Goal: Transaction & Acquisition: Book appointment/travel/reservation

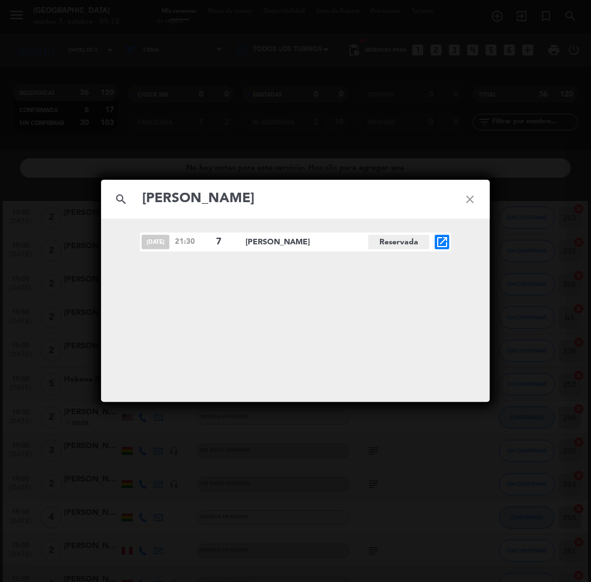
click at [312, 192] on input "[PERSON_NAME]" at bounding box center [295, 199] width 309 height 23
click at [441, 240] on icon "open_in_new" at bounding box center [441, 241] width 13 height 13
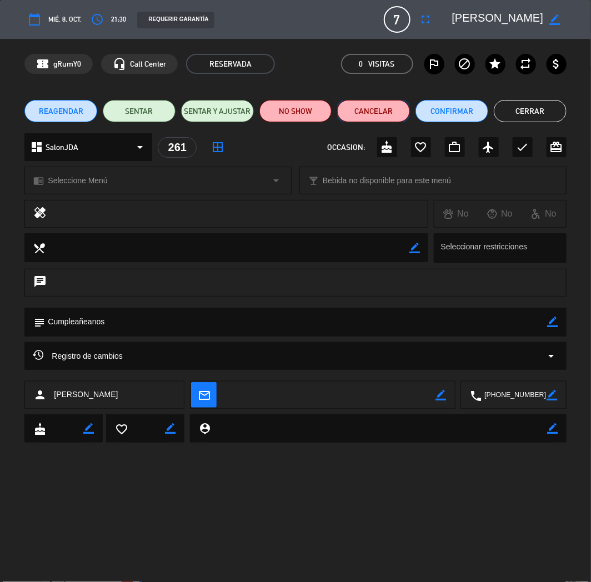
click at [392, 111] on button "Cancelar" at bounding box center [373, 111] width 73 height 22
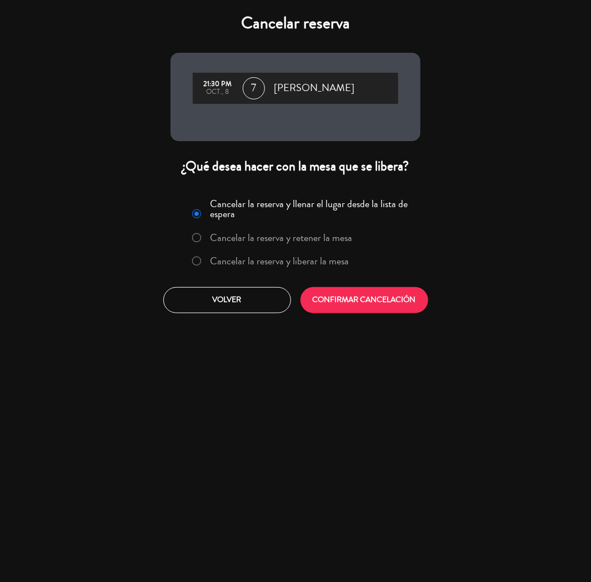
click at [297, 258] on label "Cancelar la reserva y liberar la mesa" at bounding box center [279, 261] width 139 height 10
click at [368, 291] on button "CONFIRMAR CANCELACIÓN" at bounding box center [364, 300] width 128 height 26
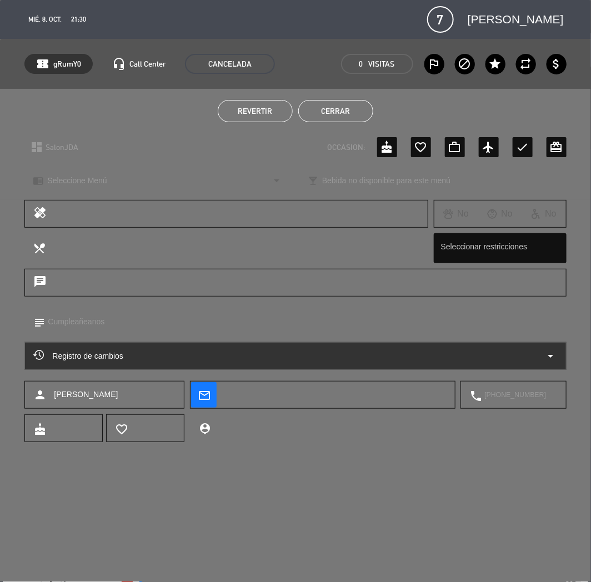
click at [326, 102] on button "Cerrar" at bounding box center [335, 111] width 75 height 22
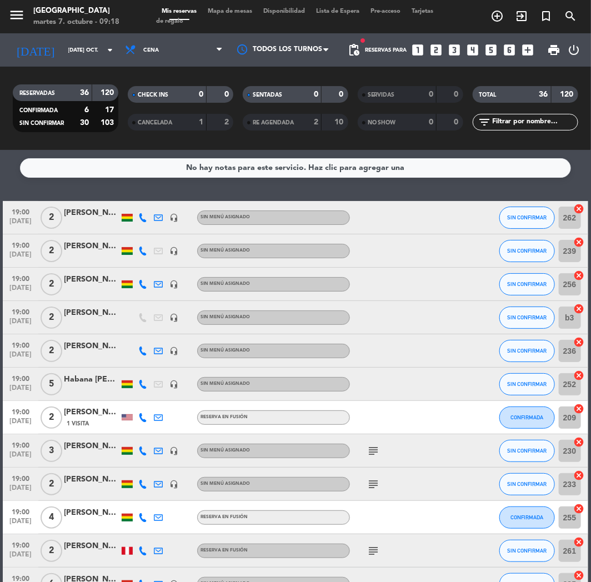
click at [434, 43] on icon "looks_two" at bounding box center [436, 50] width 14 height 14
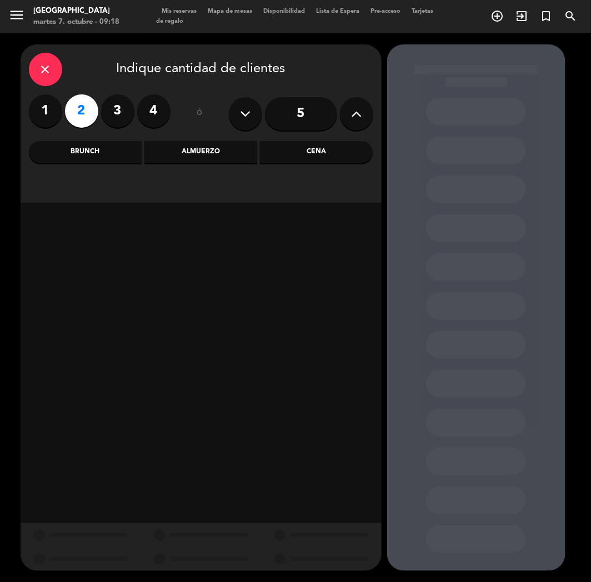
click at [301, 112] on input "5" at bounding box center [301, 113] width 72 height 33
click at [324, 153] on div "Cena" at bounding box center [316, 152] width 113 height 22
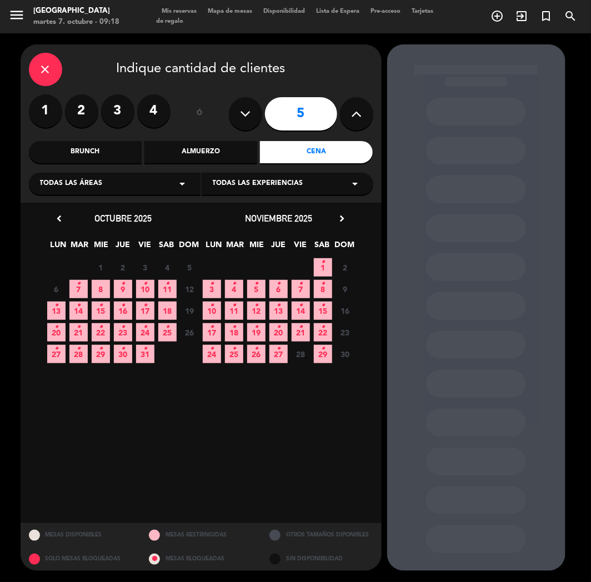
click at [46, 309] on div "13 • 14 • 15 • 16 • 17 • 18 19 Cerrado" at bounding box center [123, 311] width 155 height 22
click at [50, 309] on span "13 •" at bounding box center [56, 310] width 18 height 18
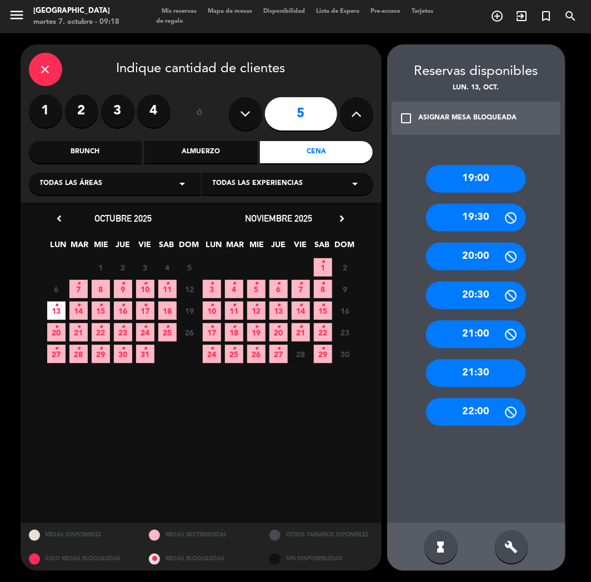
click at [472, 170] on div "19:00" at bounding box center [476, 179] width 100 height 28
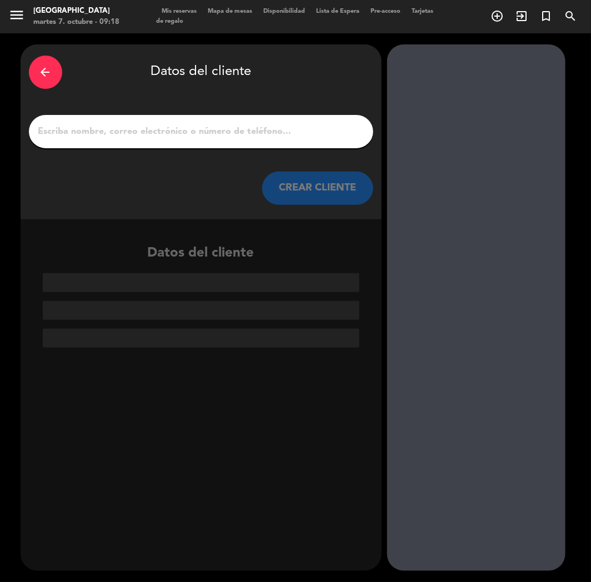
click at [255, 136] on input "1" at bounding box center [201, 132] width 328 height 16
paste input "[PERSON_NAME]"
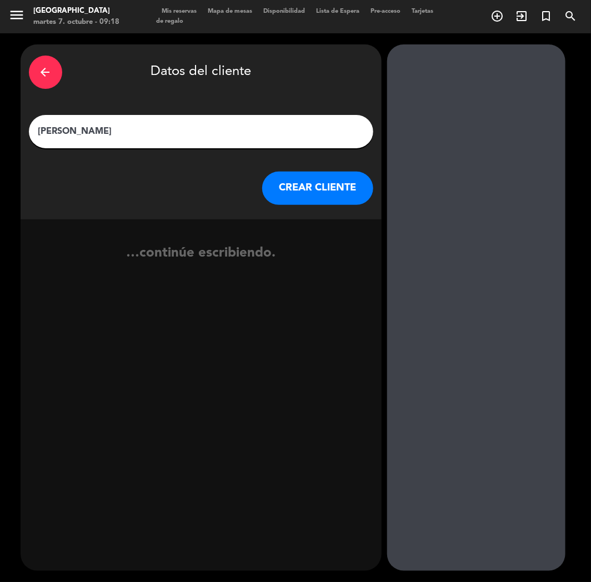
type input "[PERSON_NAME]"
click at [306, 198] on button "CREAR CLIENTE" at bounding box center [317, 188] width 111 height 33
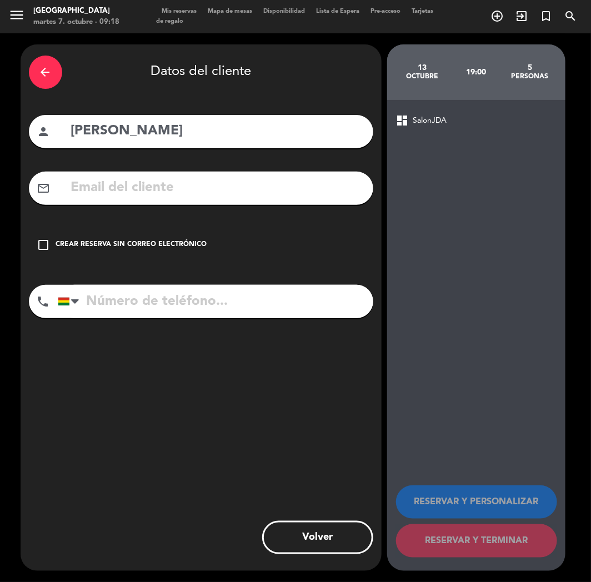
click at [120, 185] on input "text" at bounding box center [217, 188] width 295 height 23
paste input "[EMAIL_ADDRESS][DOMAIN_NAME]"
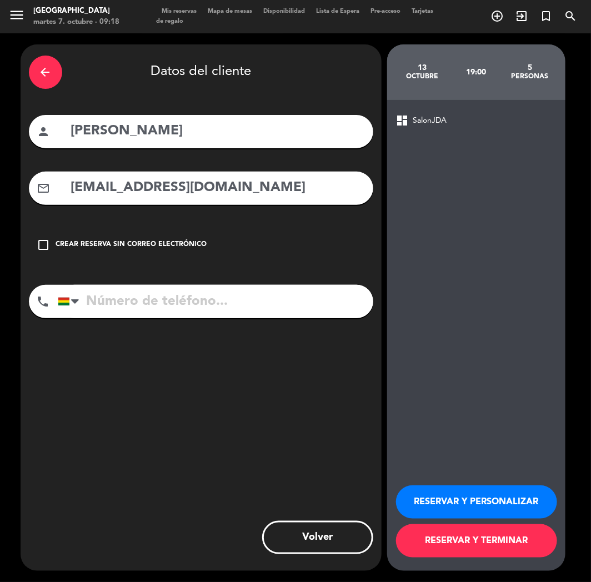
type input "[EMAIL_ADDRESS][DOMAIN_NAME]"
click at [137, 295] on input "tel" at bounding box center [215, 301] width 315 height 33
click at [113, 290] on input "tel" at bounding box center [215, 301] width 315 height 33
paste input "[PHONE_NUMBER]"
type input "[PHONE_NUMBER]"
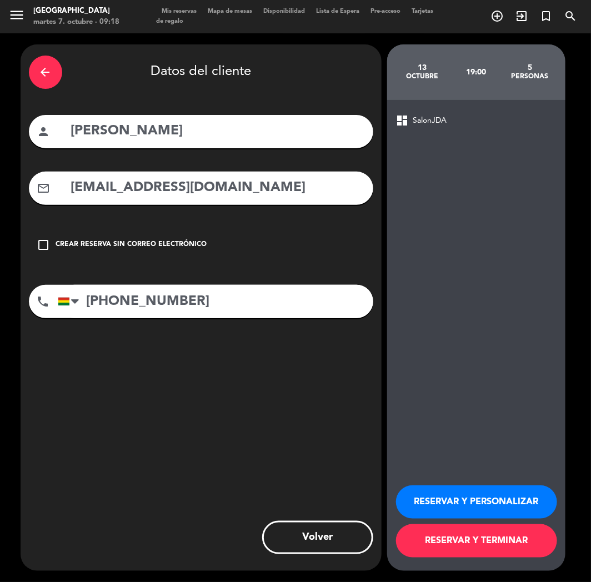
click at [451, 494] on button "RESERVAR Y PERSONALIZAR" at bounding box center [476, 501] width 161 height 33
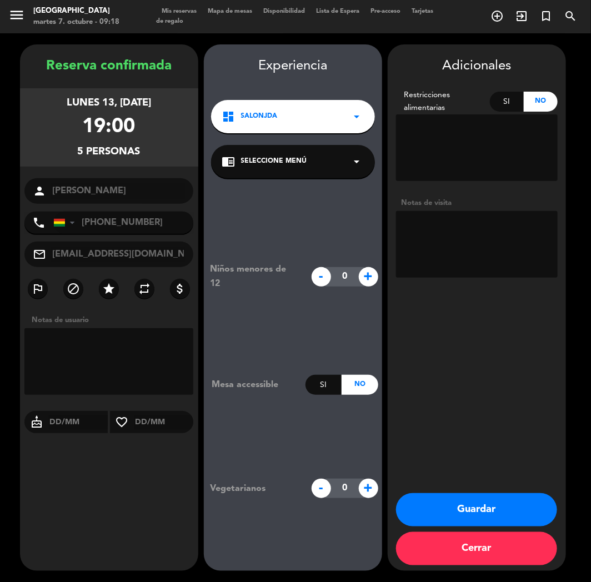
click at [459, 248] on textarea at bounding box center [477, 244] width 162 height 67
type textarea "CUMPLE"
drag, startPoint x: 442, startPoint y: 385, endPoint x: 435, endPoint y: 385, distance: 7.8
click at [440, 385] on div "Adicionales Restricciones alimentarias Si No Notas de visita Guardar Cerrar" at bounding box center [476, 307] width 178 height 526
click at [428, 506] on button "Guardar" at bounding box center [476, 509] width 161 height 33
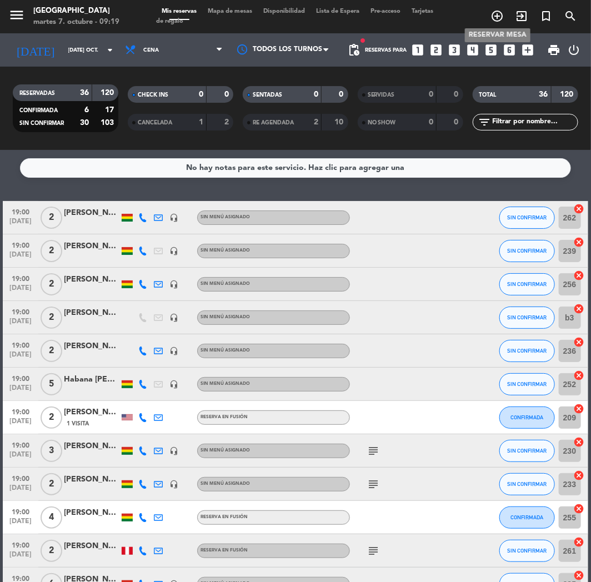
click at [497, 13] on icon "add_circle_outline" at bounding box center [496, 15] width 13 height 13
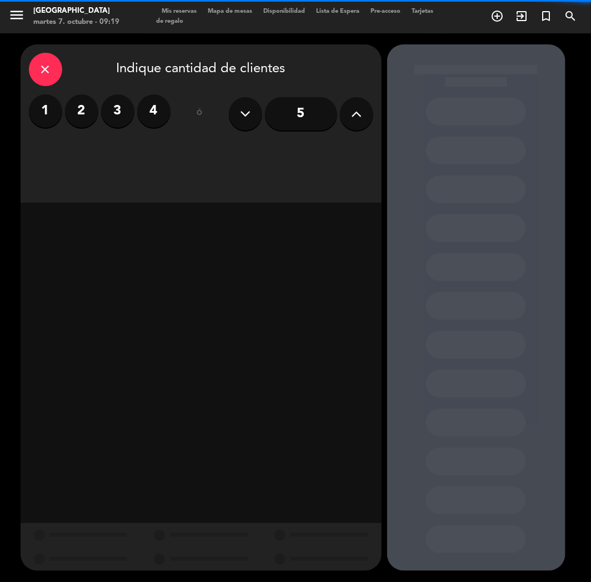
click at [119, 120] on label "3" at bounding box center [117, 110] width 33 height 33
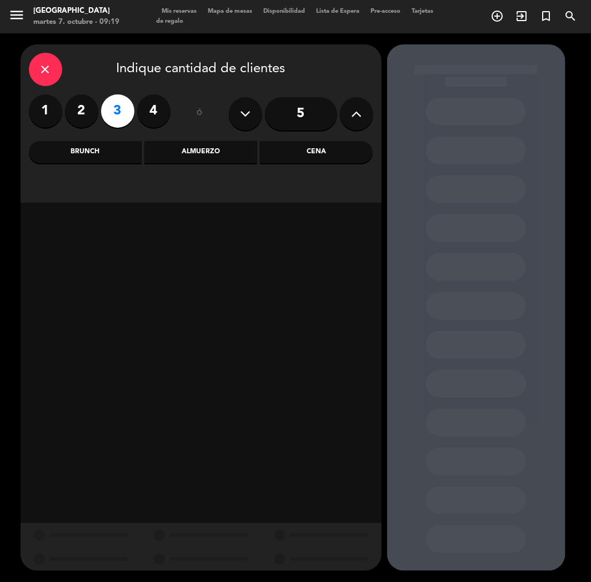
click at [303, 154] on div "Cena" at bounding box center [316, 152] width 113 height 22
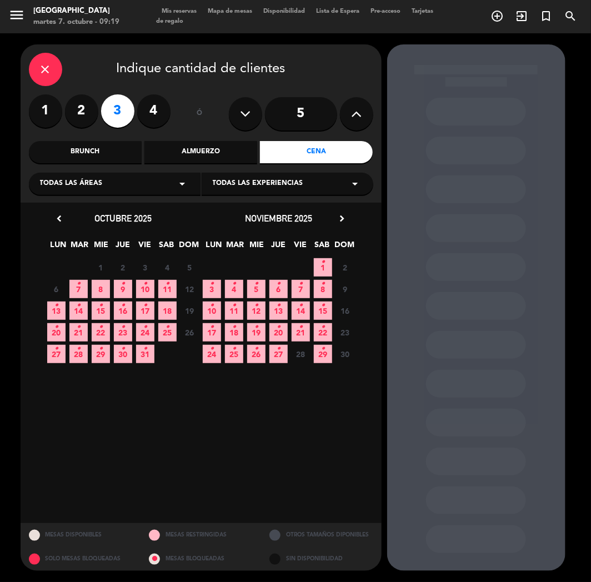
click at [43, 82] on div "close" at bounding box center [45, 69] width 33 height 33
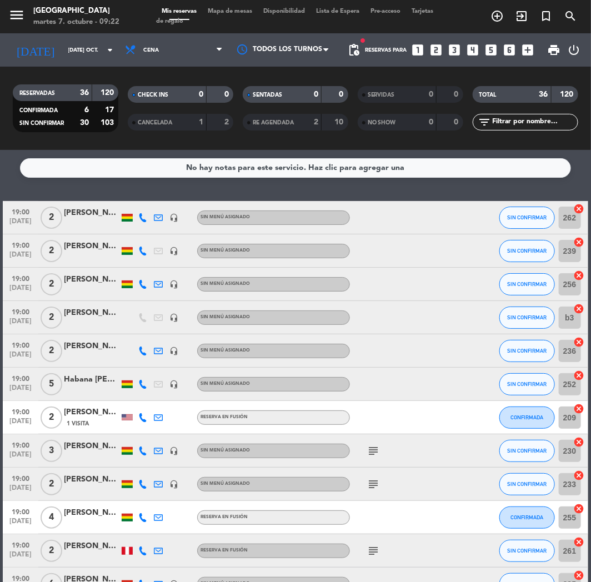
click at [431, 41] on div "Reservas para looks_one looks_two looks_3 looks_4 looks_5 looks_6 add_box" at bounding box center [452, 49] width 174 height 33
click at [431, 47] on icon "looks_two" at bounding box center [436, 50] width 14 height 14
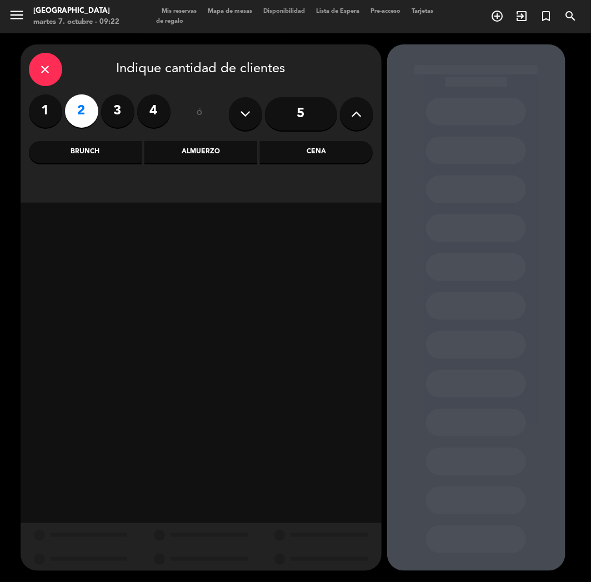
click at [92, 153] on div "Brunch" at bounding box center [85, 152] width 113 height 22
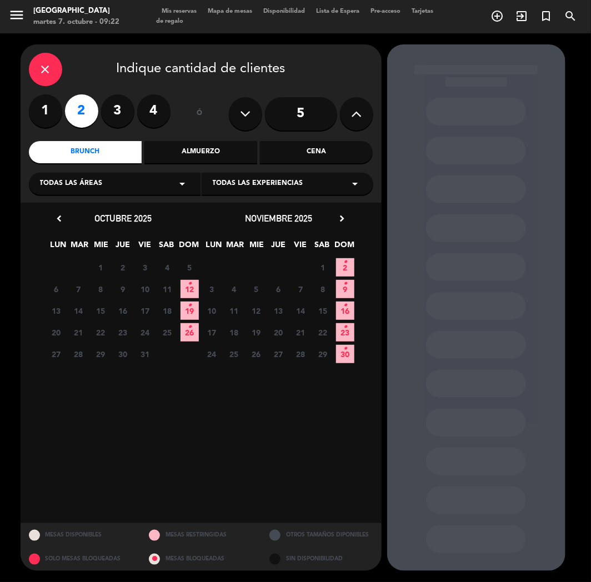
click at [190, 282] on icon "•" at bounding box center [190, 284] width 4 height 18
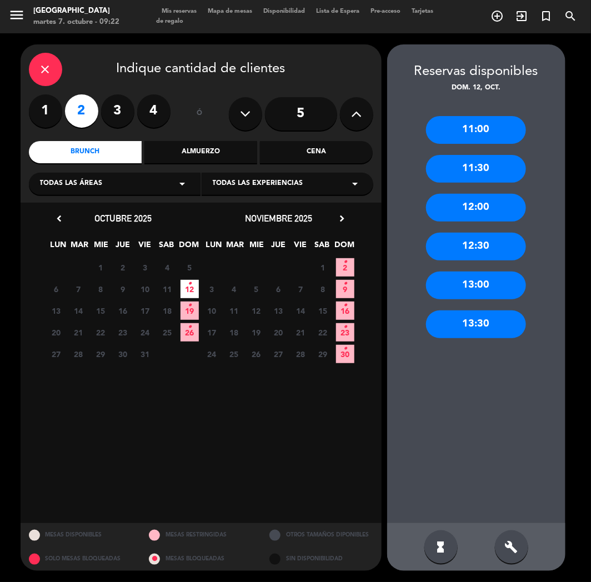
click at [474, 157] on div "11:30" at bounding box center [476, 169] width 100 height 28
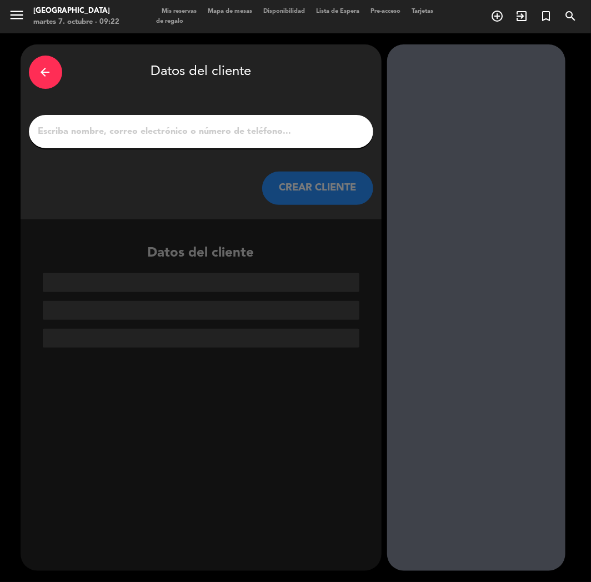
click at [210, 127] on input "1" at bounding box center [201, 132] width 328 height 16
paste input "[PERSON_NAME]"
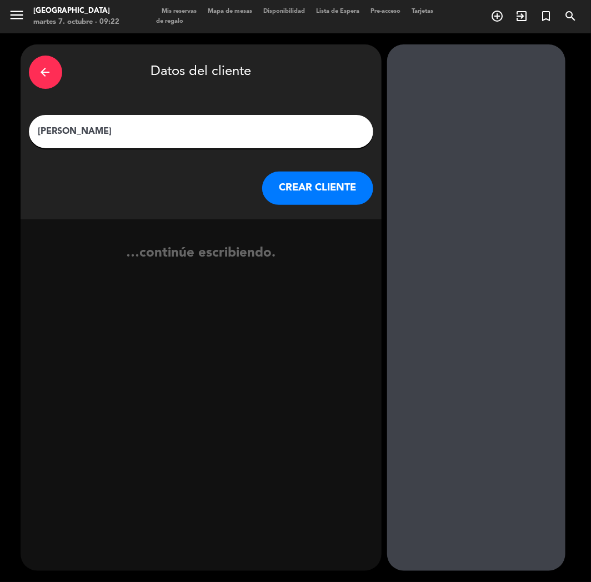
type input "[PERSON_NAME]"
drag, startPoint x: 313, startPoint y: 178, endPoint x: 17, endPoint y: 230, distance: 300.0
click at [312, 179] on button "CREAR CLIENTE" at bounding box center [317, 188] width 111 height 33
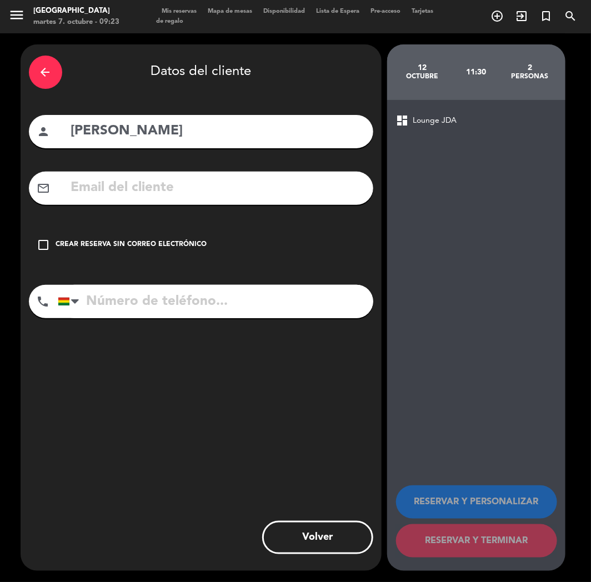
click at [119, 185] on input "text" at bounding box center [217, 188] width 295 height 23
paste input "[EMAIL_ADDRESS][DOMAIN_NAME]"
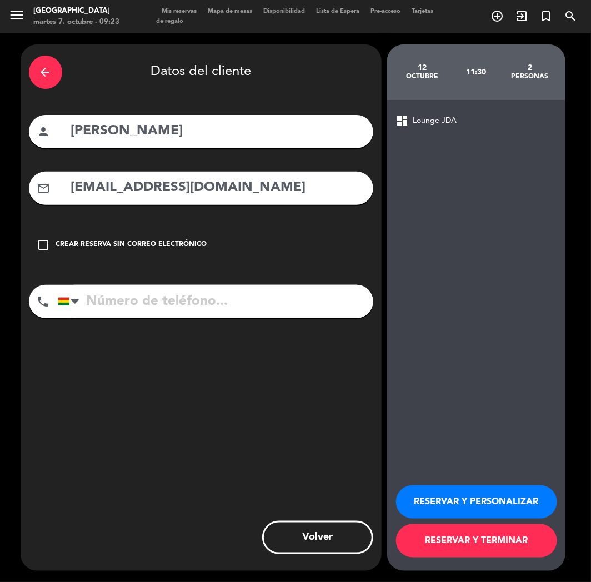
type input "[EMAIL_ADDRESS][DOMAIN_NAME]"
click at [129, 293] on input "tel" at bounding box center [215, 301] width 315 height 33
paste input "[PHONE_NUMBER]"
click at [121, 304] on input "[PHONE_NUMBER]" at bounding box center [215, 301] width 315 height 33
type input "[PHONE_NUMBER]"
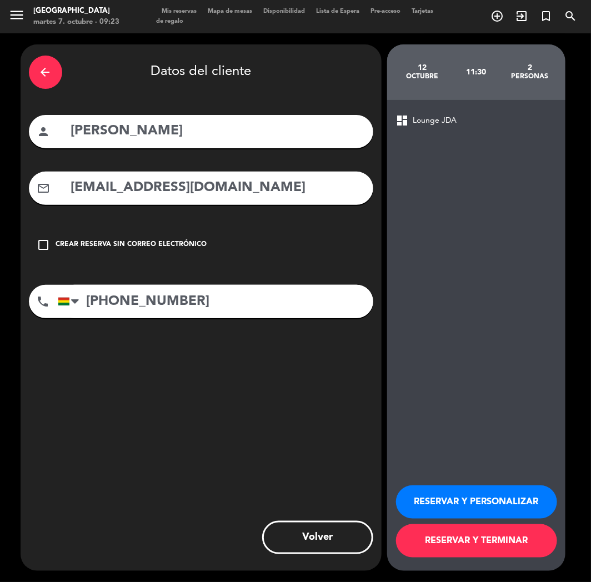
click at [465, 485] on div "RESERVAR Y PERSONALIZAR RESERVAR Y TERMINAR" at bounding box center [476, 516] width 160 height 109
drag, startPoint x: 464, startPoint y: 495, endPoint x: 268, endPoint y: 363, distance: 236.8
click at [463, 495] on button "RESERVAR Y PERSONALIZAR" at bounding box center [476, 501] width 161 height 33
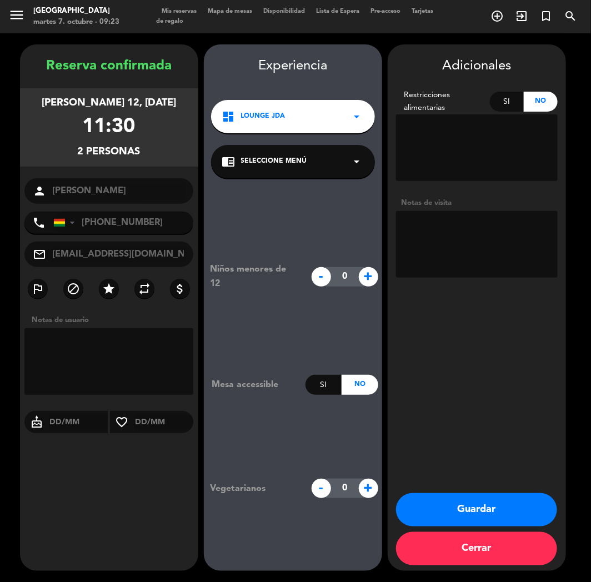
drag, startPoint x: 450, startPoint y: 517, endPoint x: 509, endPoint y: 419, distance: 114.8
click at [453, 517] on button "Guardar" at bounding box center [476, 509] width 161 height 33
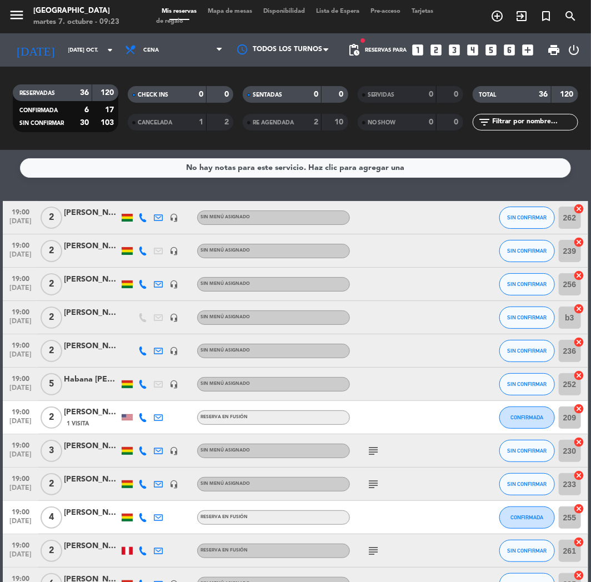
click at [482, 18] on div "add_circle_outline exit_to_app turned_in_not search" at bounding box center [517, 17] width 148 height 20
click at [494, 18] on icon "add_circle_outline" at bounding box center [496, 15] width 13 height 13
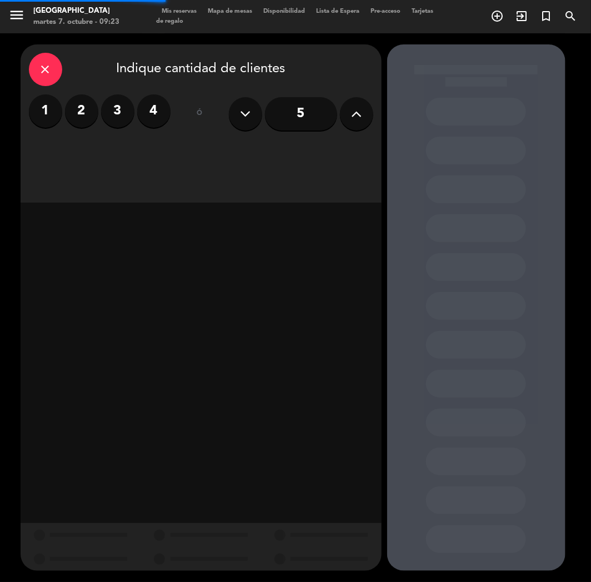
click at [351, 110] on icon at bounding box center [356, 113] width 11 height 17
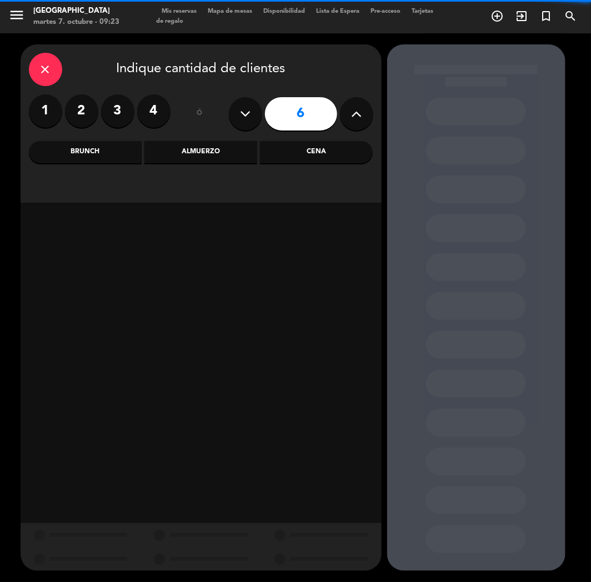
click at [351, 110] on icon at bounding box center [356, 113] width 11 height 17
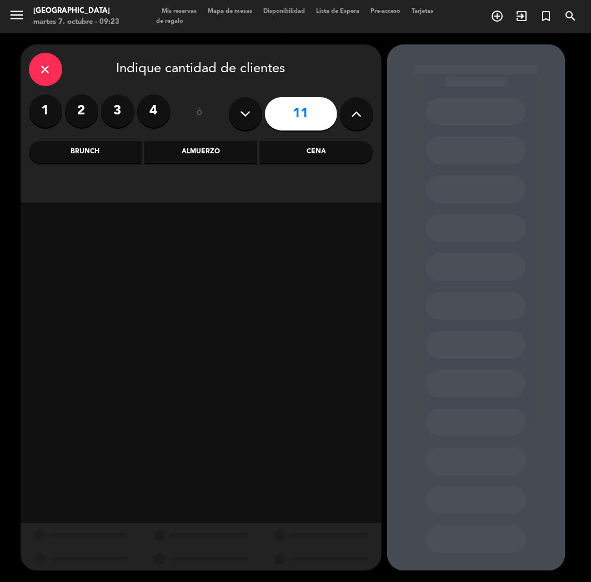
click at [351, 110] on icon at bounding box center [356, 113] width 11 height 17
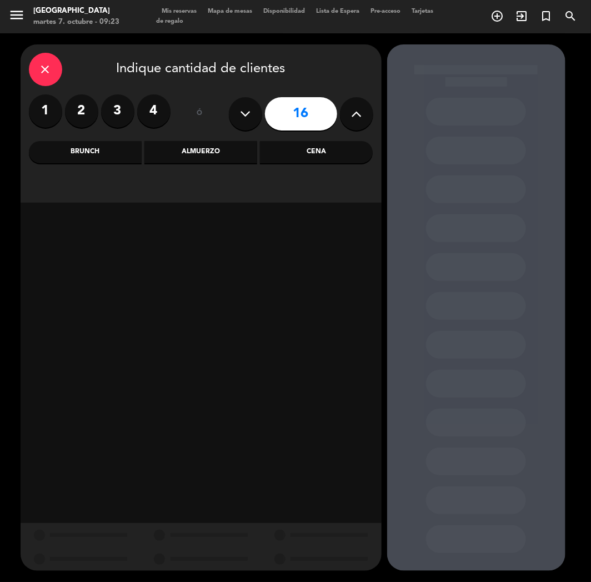
drag, startPoint x: 251, startPoint y: 113, endPoint x: 290, endPoint y: 150, distance: 54.2
click at [254, 118] on button at bounding box center [245, 113] width 33 height 33
type input "15"
click at [340, 155] on div "Cena" at bounding box center [316, 152] width 113 height 22
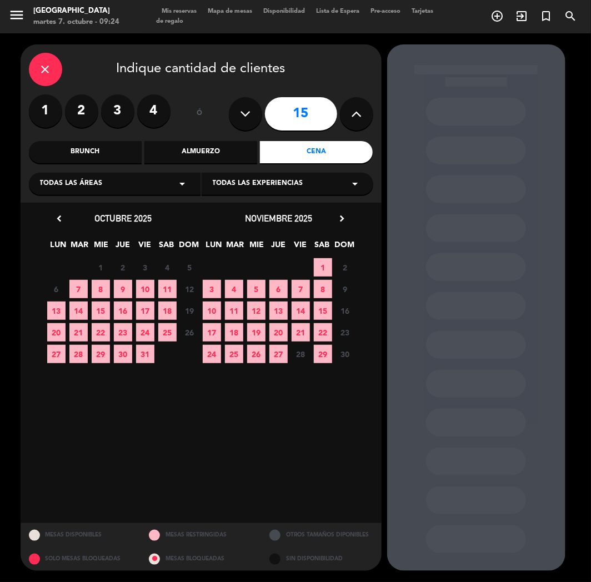
click at [79, 289] on span "7" at bounding box center [78, 289] width 18 height 18
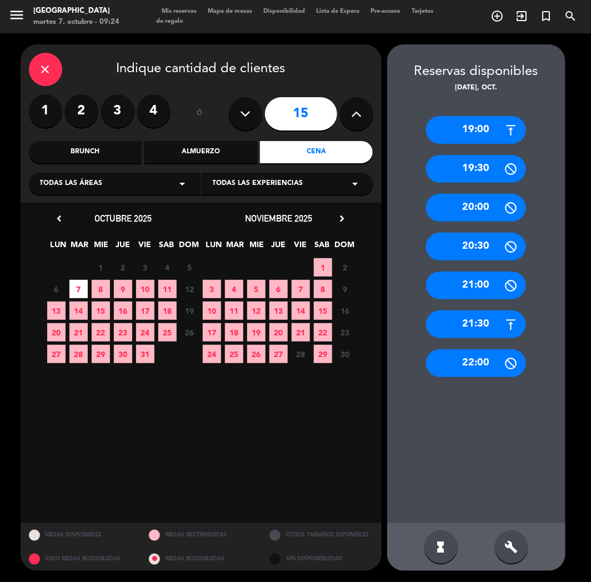
click at [476, 240] on div "20:30" at bounding box center [476, 247] width 100 height 28
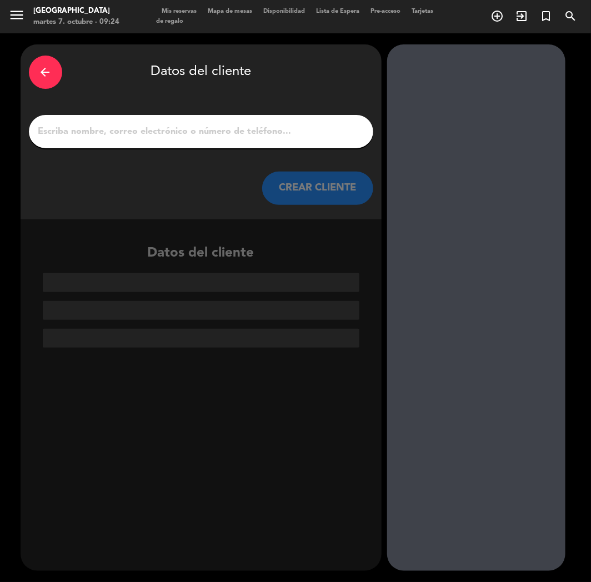
click at [255, 139] on div at bounding box center [201, 131] width 344 height 33
click at [253, 134] on input "1" at bounding box center [201, 132] width 328 height 16
paste input "[PERSON_NAME]"
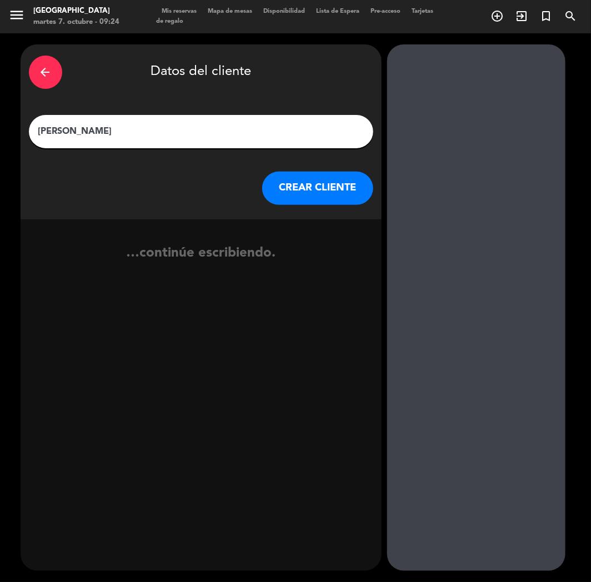
type input "[PERSON_NAME]"
drag, startPoint x: 329, startPoint y: 193, endPoint x: 324, endPoint y: 195, distance: 6.2
click at [324, 195] on button "CREAR CLIENTE" at bounding box center [317, 188] width 111 height 33
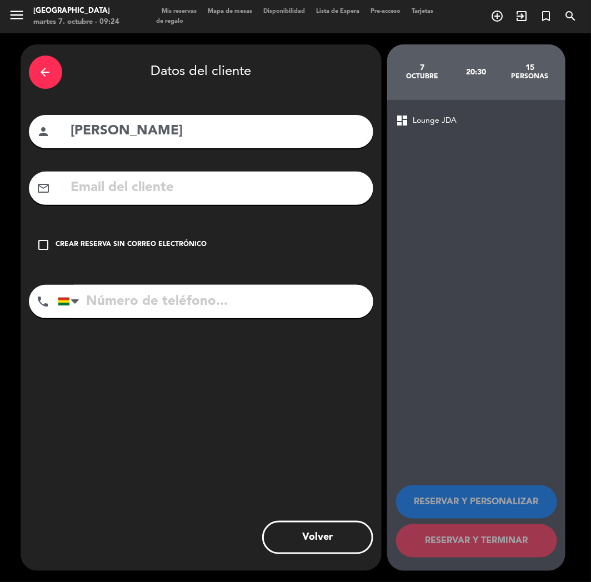
click at [152, 296] on input "tel" at bounding box center [215, 301] width 315 height 33
paste input "[PHONE_NUMBER]"
type input "[PHONE_NUMBER]"
click at [149, 253] on div "check_box_outline_blank Crear reserva sin correo electrónico" at bounding box center [201, 244] width 344 height 33
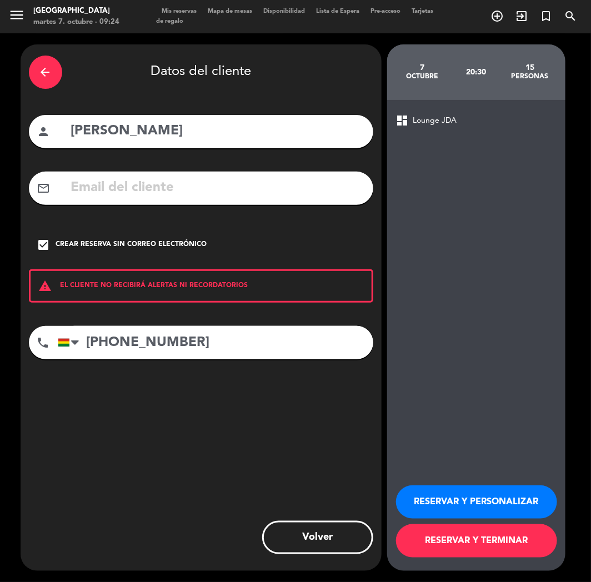
click at [422, 491] on button "RESERVAR Y PERSONALIZAR" at bounding box center [476, 501] width 161 height 33
click at [421, 491] on div "7 octubre 20:30 15 personas dashboard Lounge JDA RESERVAR Y PERSONALIZAR RESERV…" at bounding box center [476, 307] width 178 height 526
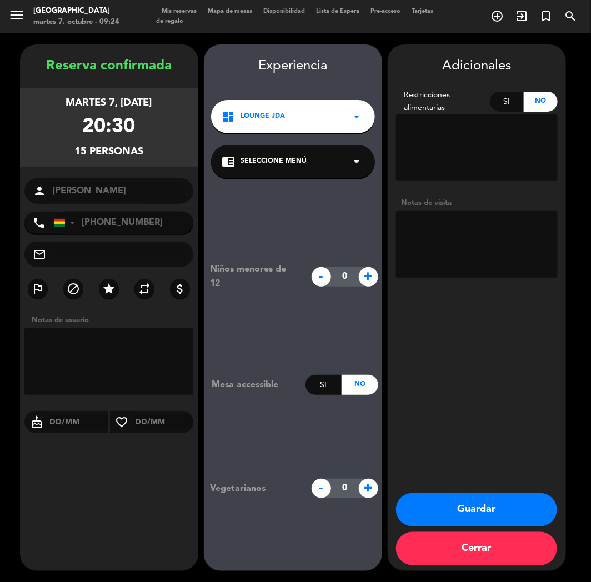
click at [435, 259] on textarea at bounding box center [477, 244] width 162 height 67
type textarea "cumpleaños"
click at [434, 506] on button "Guardar" at bounding box center [476, 509] width 161 height 33
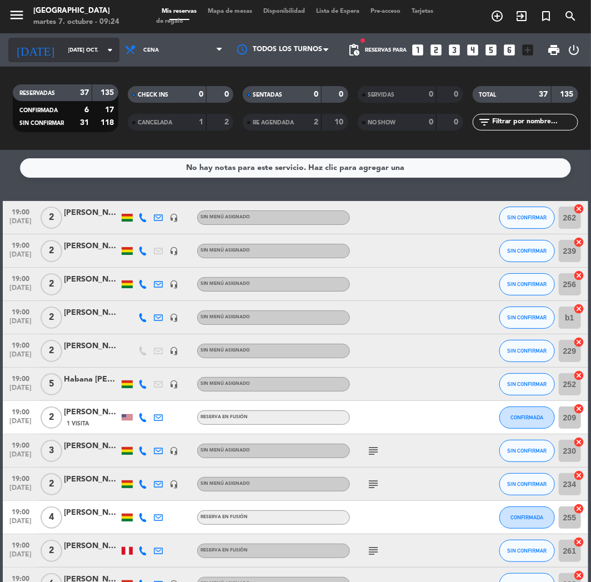
click at [78, 50] on input "[DATE] oct." at bounding box center [100, 50] width 75 height 17
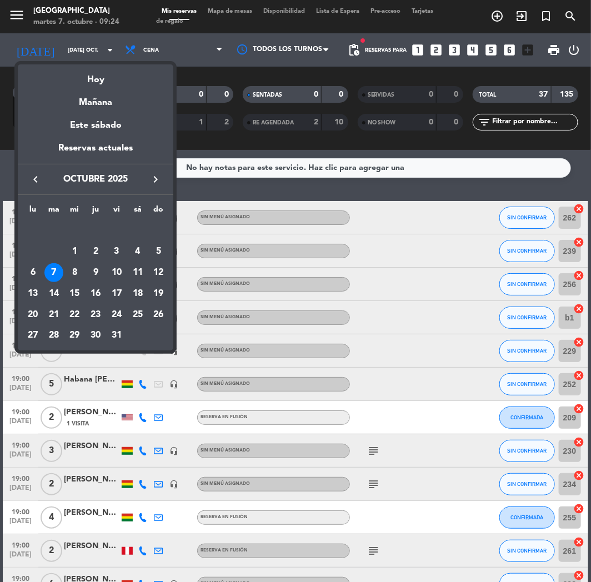
click at [52, 271] on div "7" at bounding box center [53, 272] width 19 height 19
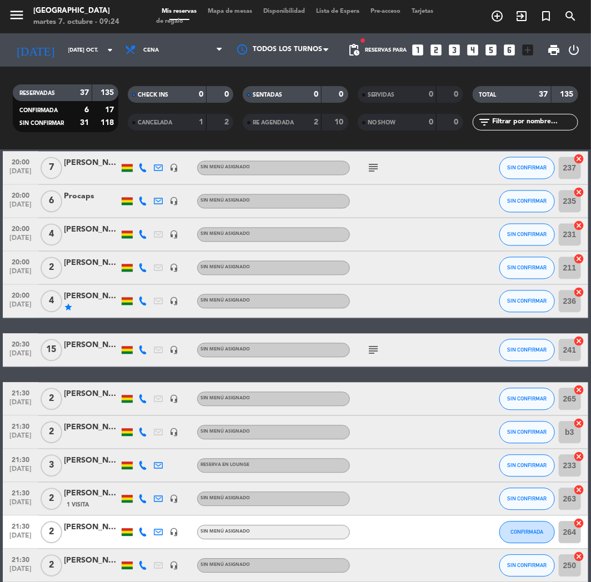
scroll to position [678, 0]
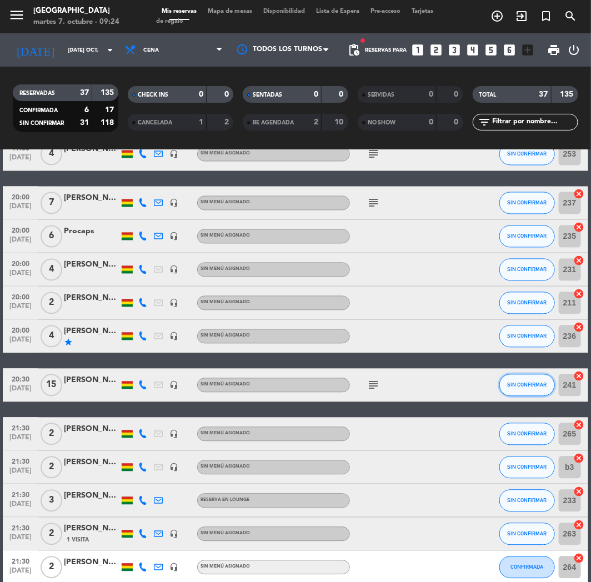
click at [543, 387] on span "SIN CONFIRMAR" at bounding box center [526, 385] width 39 height 6
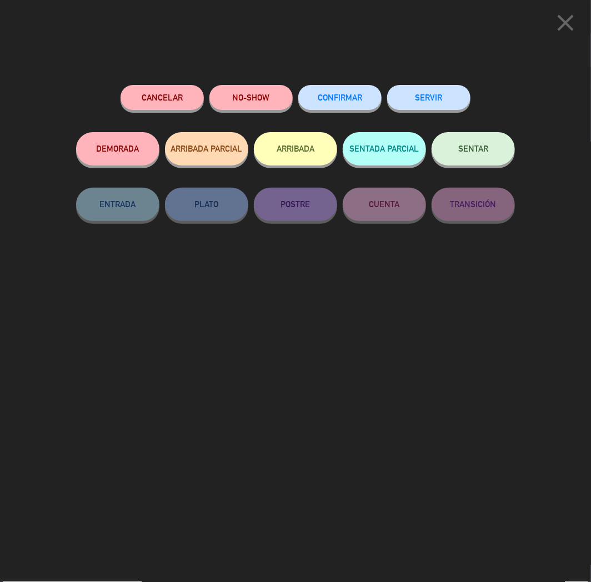
click at [353, 97] on span "CONFIRMAR" at bounding box center [340, 97] width 44 height 9
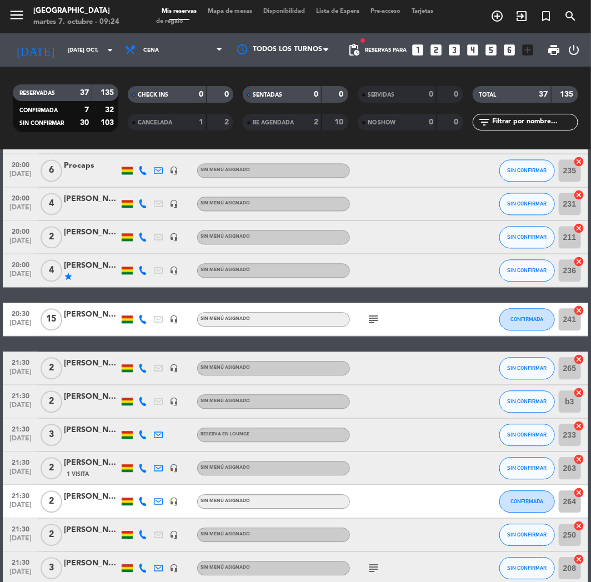
scroll to position [802, 0]
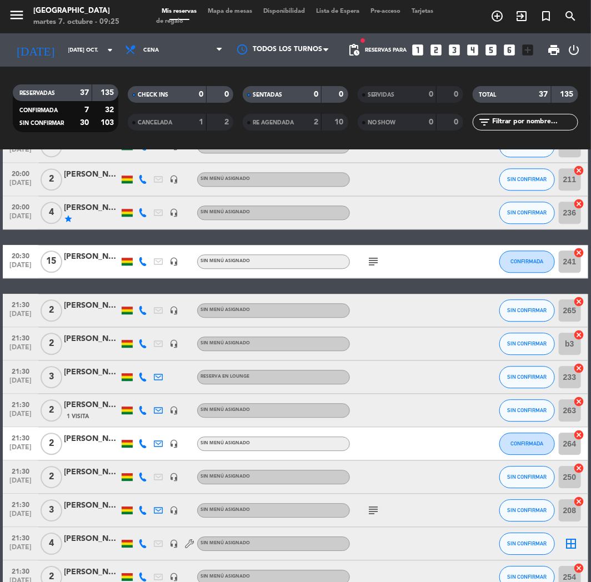
click at [506, 51] on icon "looks_6" at bounding box center [509, 50] width 14 height 14
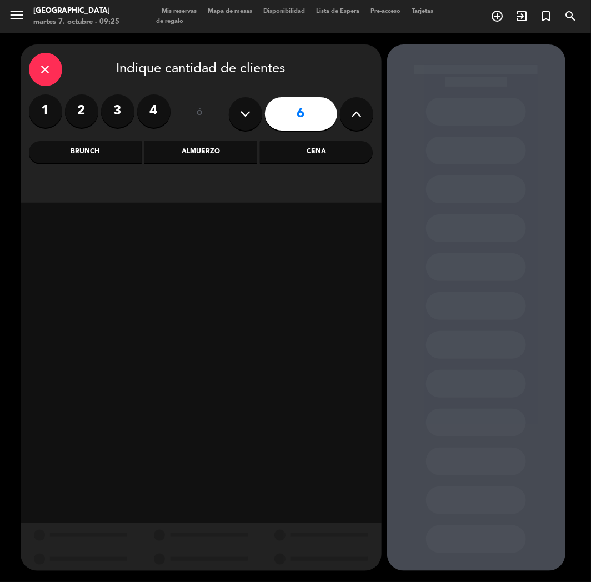
click at [323, 157] on div "Cena" at bounding box center [316, 152] width 113 height 22
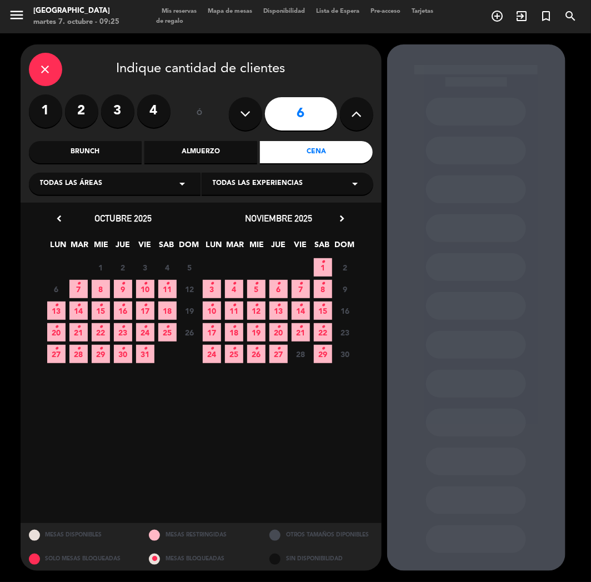
click at [82, 287] on span "7 •" at bounding box center [78, 289] width 18 height 18
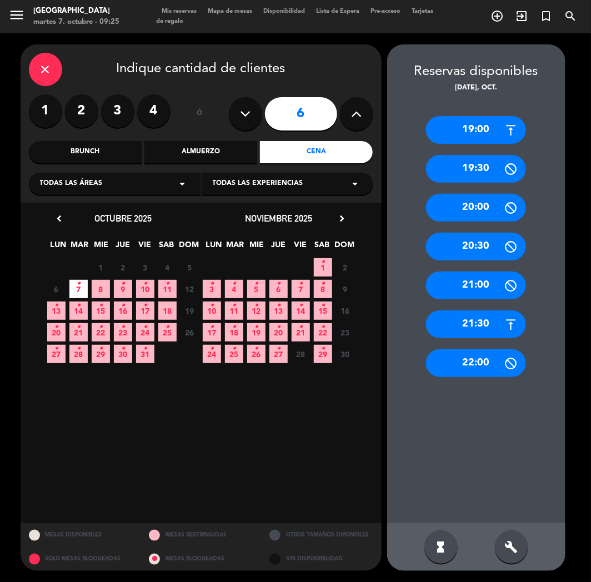
click at [474, 329] on div "21:30" at bounding box center [476, 324] width 100 height 28
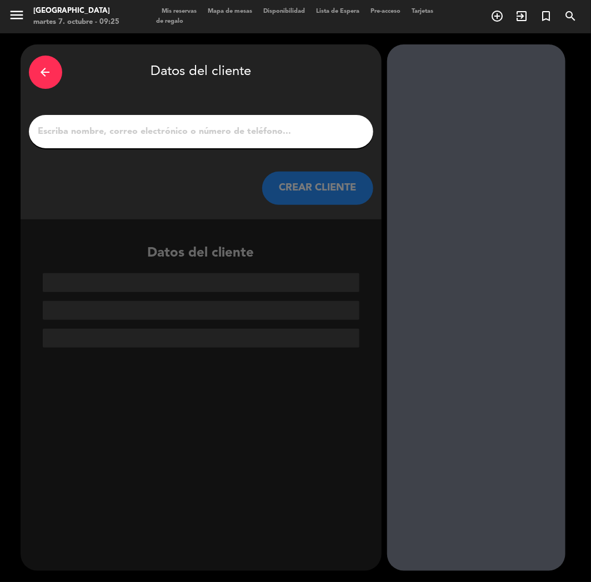
click at [192, 139] on input "1" at bounding box center [201, 132] width 328 height 16
paste input "[PERSON_NAME]"
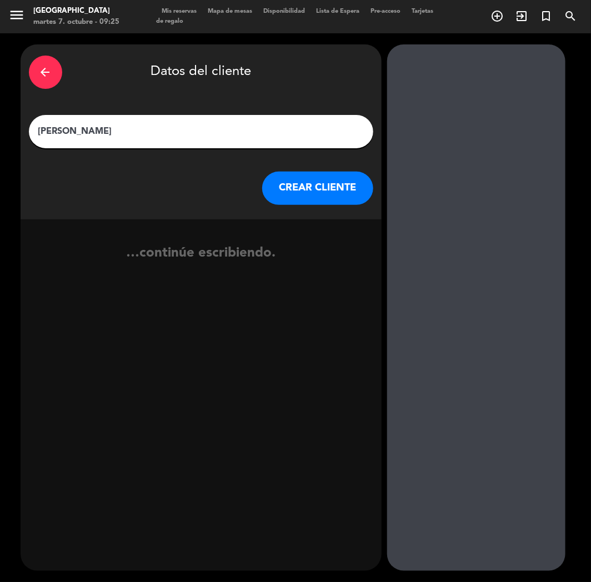
type input "[PERSON_NAME]"
click at [320, 181] on button "CREAR CLIENTE" at bounding box center [317, 188] width 111 height 33
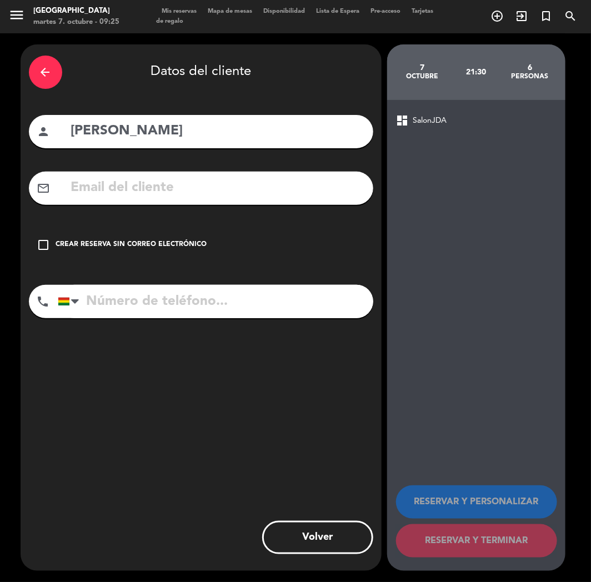
paste input "[PHONE_NUMBER]"
click at [134, 313] on input "[PHONE_NUMBER]" at bounding box center [215, 301] width 315 height 33
type input "[PHONE_NUMBER]"
click at [129, 257] on div "check_box_outline_blank Crear reserva sin correo electrónico" at bounding box center [201, 244] width 344 height 33
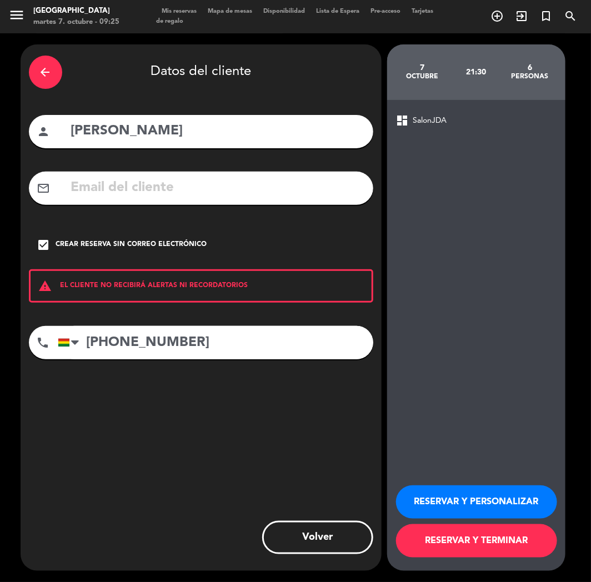
click at [422, 498] on button "RESERVAR Y PERSONALIZAR" at bounding box center [476, 501] width 161 height 33
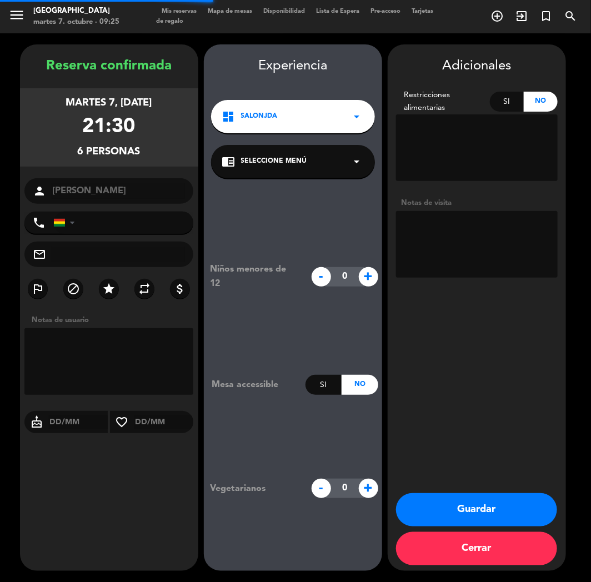
type input "[PHONE_NUMBER]"
drag, startPoint x: 461, startPoint y: 518, endPoint x: 367, endPoint y: 452, distance: 114.7
click at [461, 518] on button "Guardar" at bounding box center [476, 509] width 161 height 33
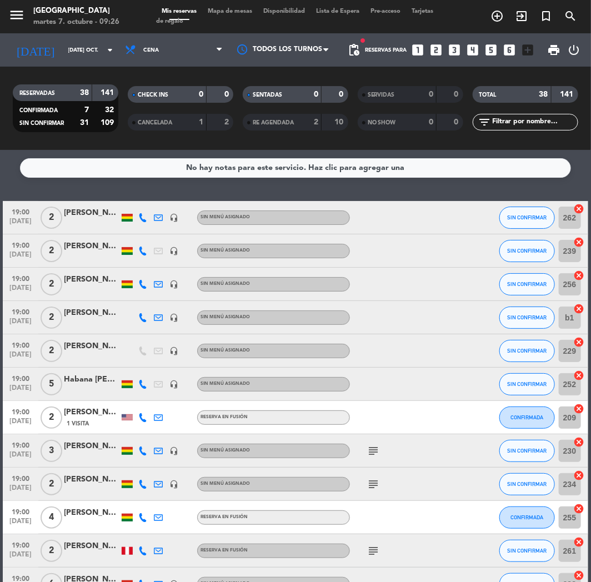
click at [450, 49] on icon "looks_3" at bounding box center [454, 50] width 14 height 14
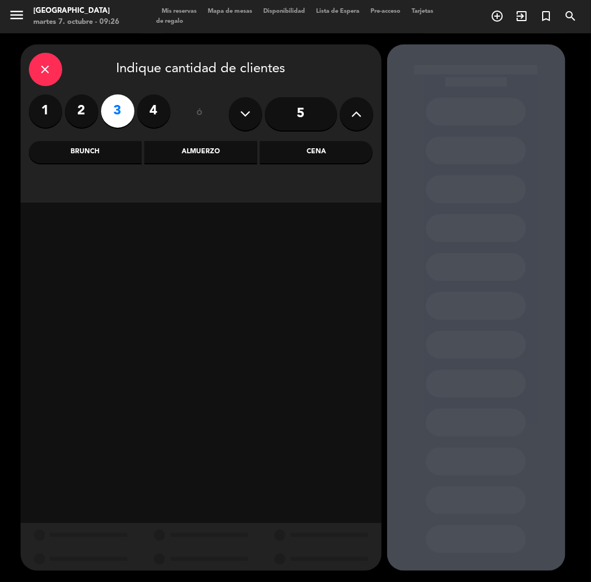
click at [320, 156] on div "Cena" at bounding box center [316, 152] width 113 height 22
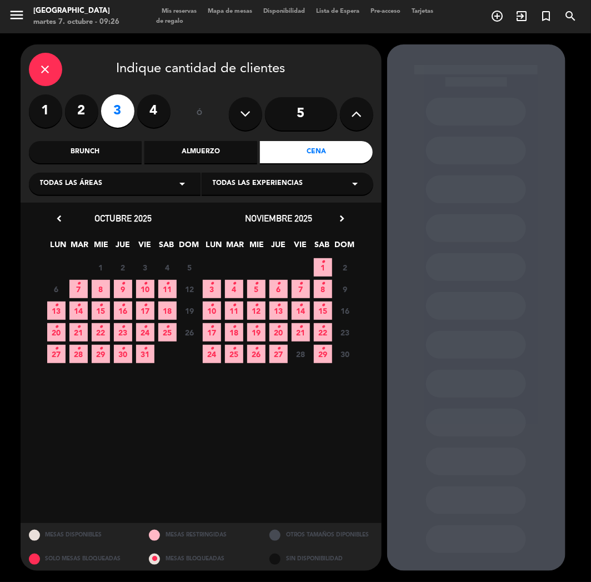
click at [73, 308] on span "14 •" at bounding box center [78, 310] width 18 height 18
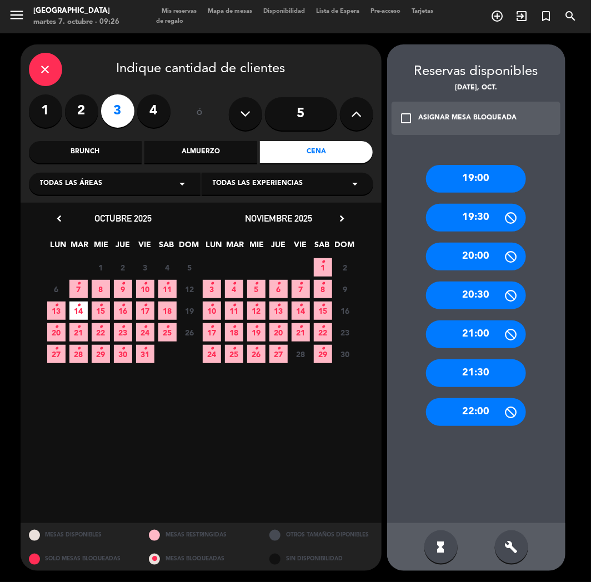
click at [474, 330] on div "21:00" at bounding box center [476, 334] width 100 height 28
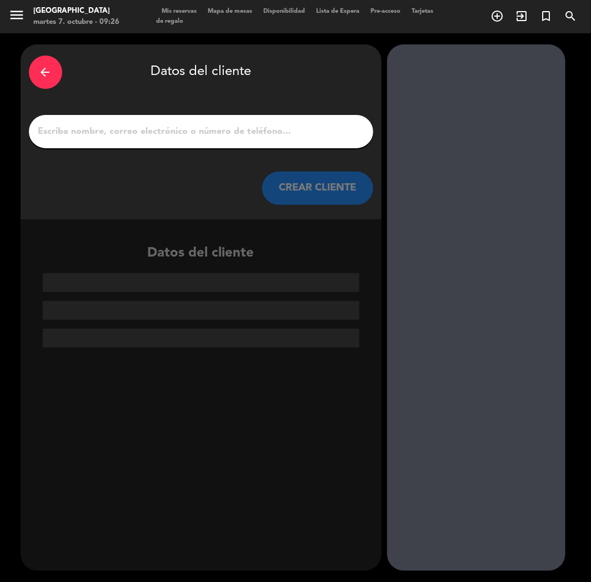
click at [156, 123] on div at bounding box center [201, 131] width 344 height 33
click at [156, 139] on div at bounding box center [201, 131] width 344 height 33
click at [178, 142] on div at bounding box center [201, 131] width 344 height 33
click at [179, 137] on input "1" at bounding box center [201, 132] width 328 height 16
paste input "[PERSON_NAME]"
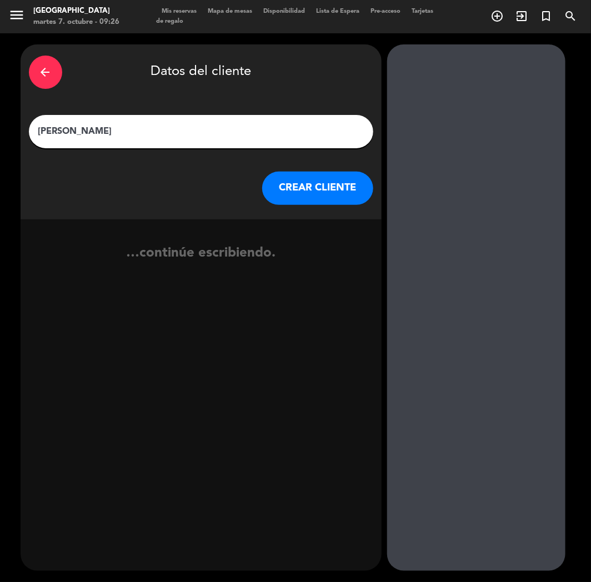
type input "[PERSON_NAME]"
drag, startPoint x: 331, startPoint y: 187, endPoint x: 19, endPoint y: 407, distance: 381.7
click at [330, 187] on button "CREAR CLIENTE" at bounding box center [317, 188] width 111 height 33
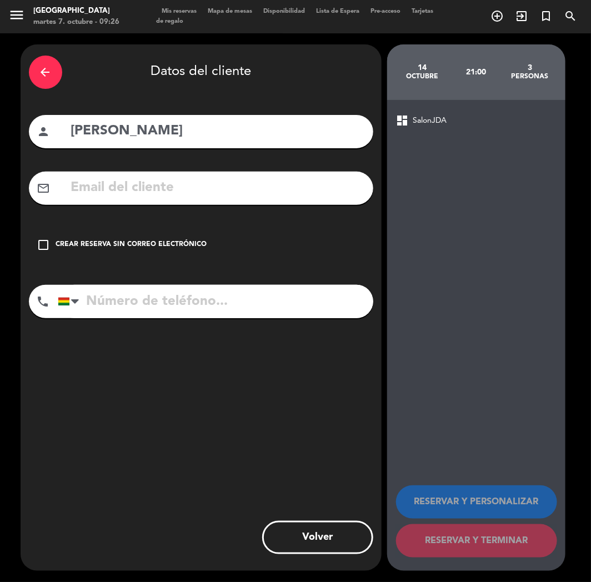
click at [91, 202] on div "mail_outline" at bounding box center [201, 188] width 344 height 33
paste input "[PERSON_NAME][EMAIL_ADDRESS][DOMAIN_NAME]"
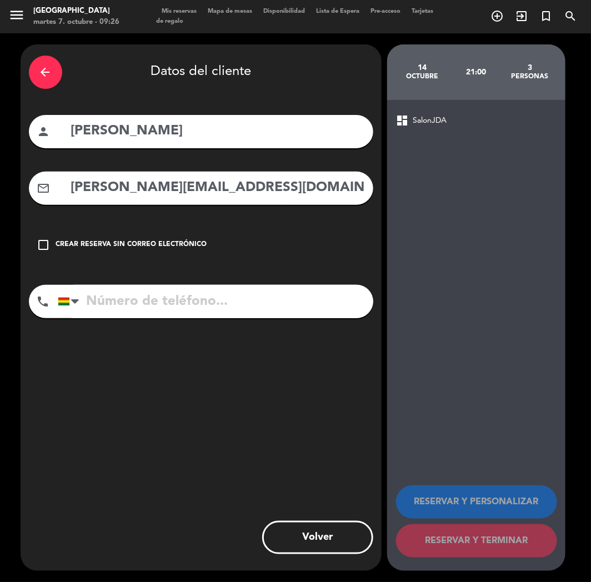
click at [98, 190] on input "[PERSON_NAME][EMAIL_ADDRESS][DOMAIN_NAME]" at bounding box center [217, 188] width 295 height 23
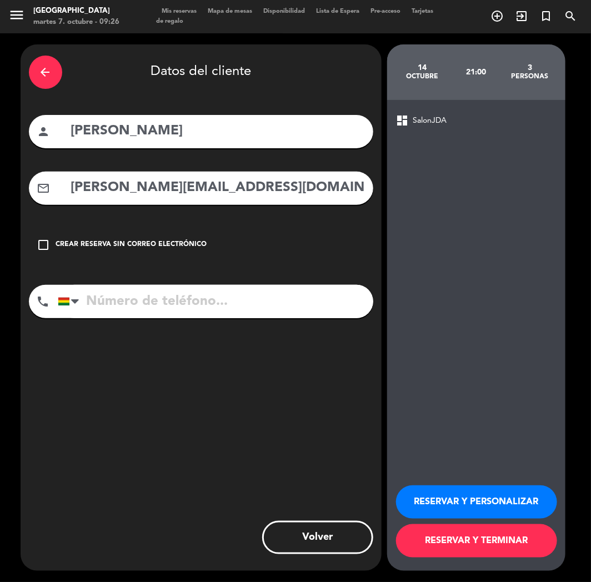
type input "[PERSON_NAME][EMAIL_ADDRESS][DOMAIN_NAME]"
click at [161, 306] on input "tel" at bounding box center [215, 301] width 315 height 33
paste input "[PHONE_NUMBER]"
type input "[PHONE_NUMBER]"
click at [483, 492] on button "RESERVAR Y PERSONALIZAR" at bounding box center [476, 501] width 161 height 33
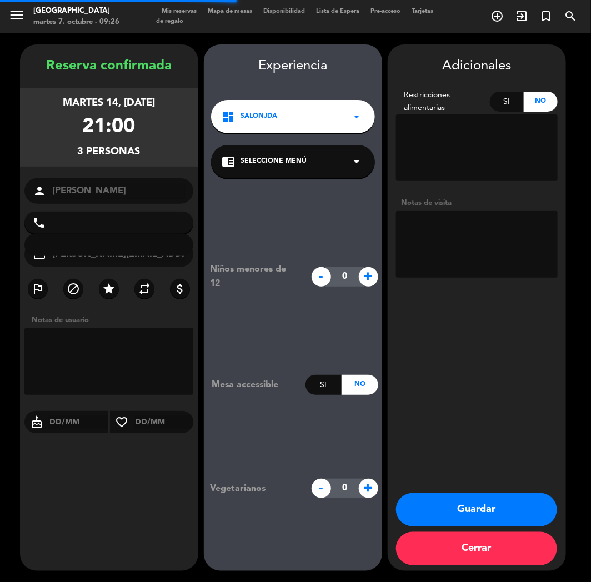
type input "[PHONE_NUMBER]"
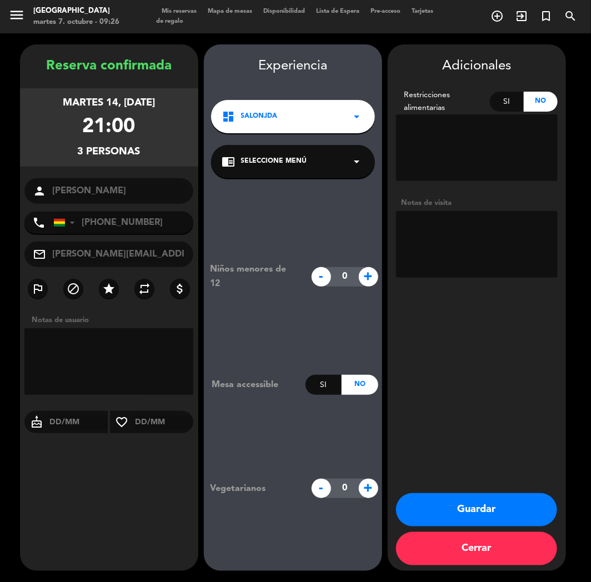
click at [421, 272] on textarea at bounding box center [477, 244] width 162 height 67
click at [463, 225] on textarea at bounding box center [477, 244] width 162 height 67
type textarea "cumple"
click at [441, 513] on button "Guardar" at bounding box center [476, 509] width 161 height 33
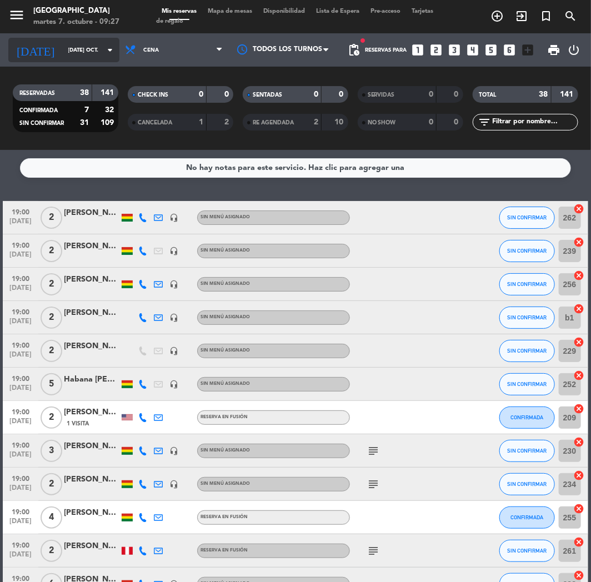
click at [70, 46] on input "[DATE] oct." at bounding box center [100, 50] width 75 height 17
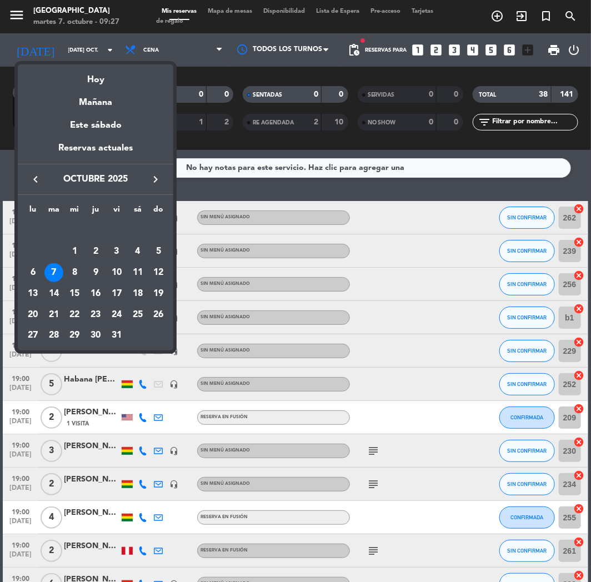
click at [97, 272] on div "9" at bounding box center [95, 272] width 19 height 19
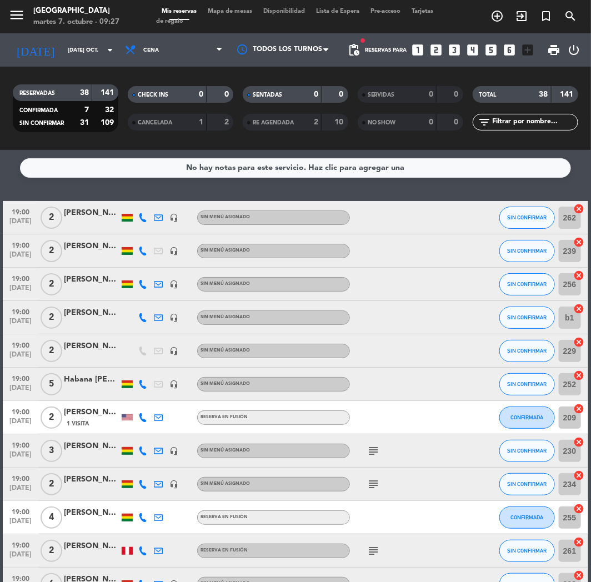
type input "[DEMOGRAPHIC_DATA] [DATE]"
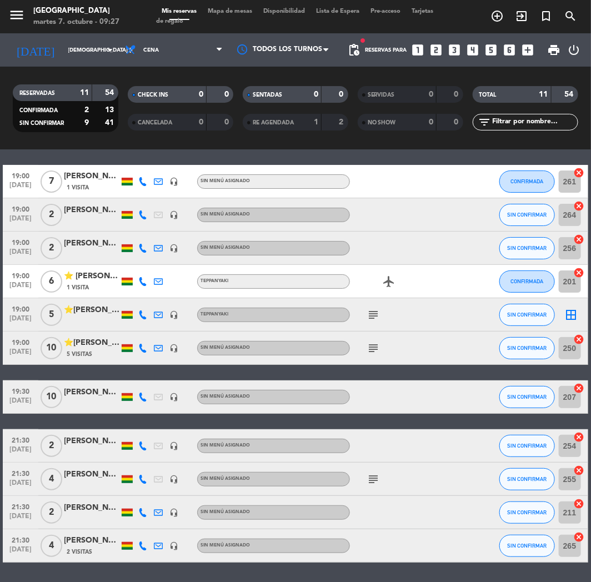
scroll to position [71, 0]
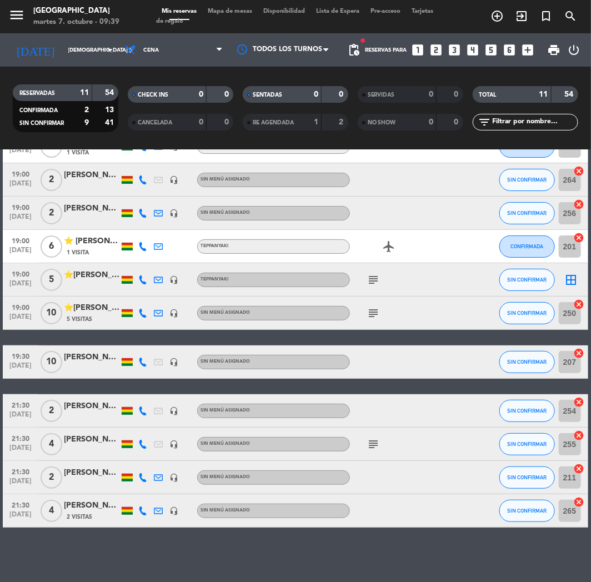
click at [437, 47] on icon "looks_two" at bounding box center [436, 50] width 14 height 14
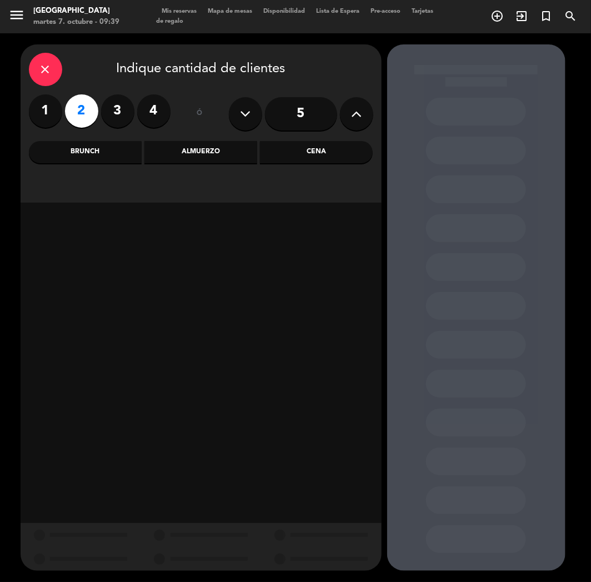
click at [318, 153] on div "Cena" at bounding box center [316, 152] width 113 height 22
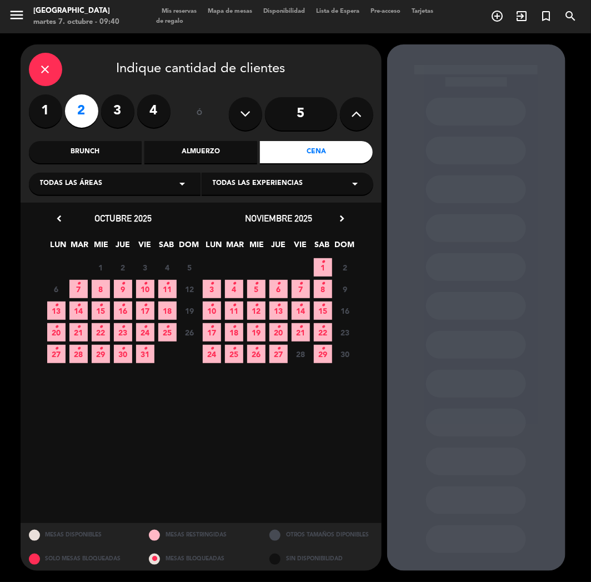
click at [168, 290] on icon "•" at bounding box center [167, 284] width 4 height 18
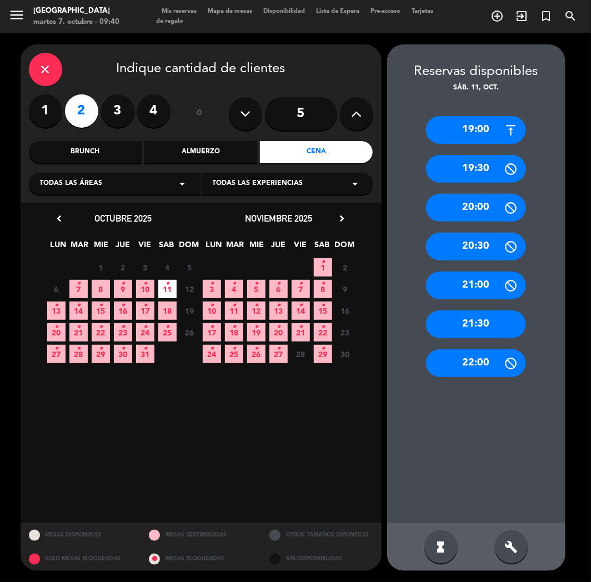
click at [461, 116] on div "19:00" at bounding box center [476, 130] width 100 height 28
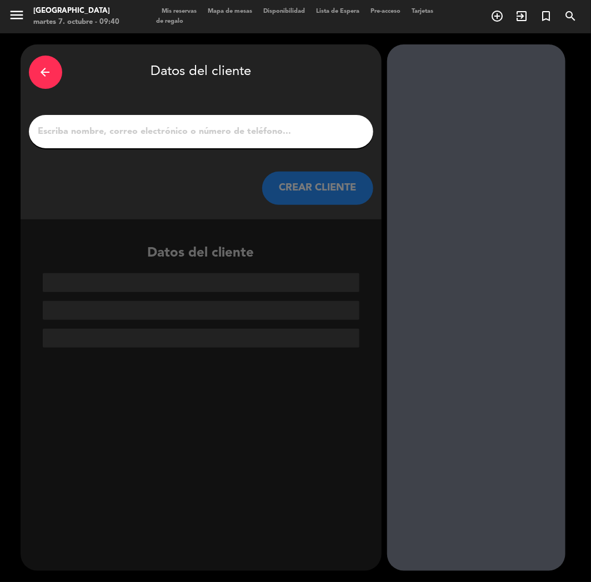
click at [195, 124] on input "1" at bounding box center [201, 132] width 328 height 16
paste input "[PERSON_NAME]"
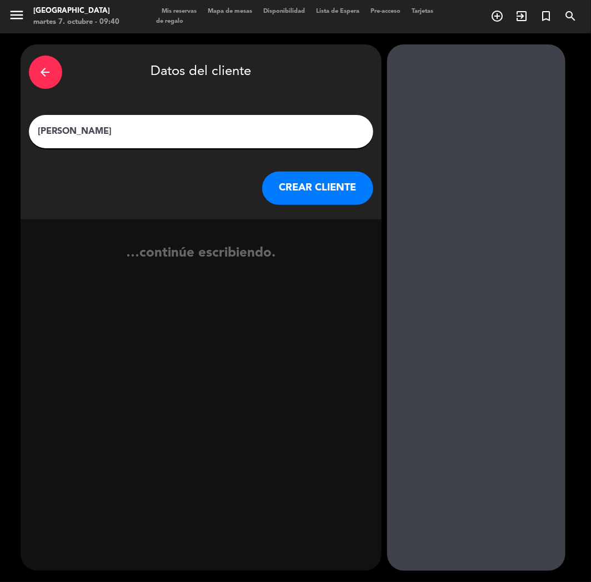
type input "[PERSON_NAME]"
click at [273, 182] on button "CREAR CLIENTE" at bounding box center [317, 188] width 111 height 33
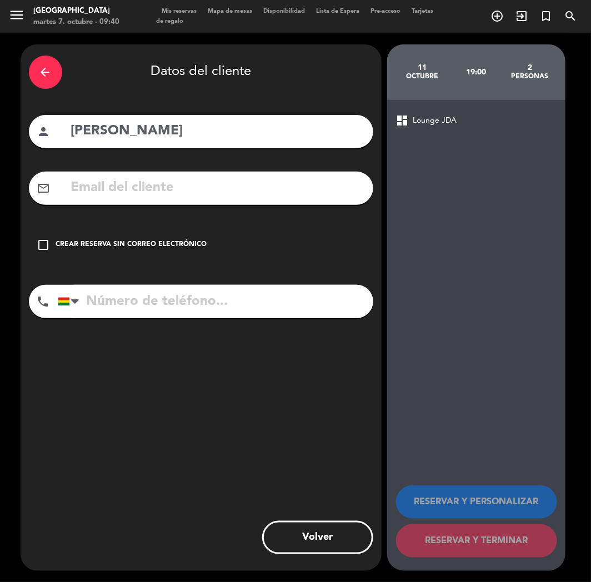
paste input "[PHONE_NUMBER]"
click at [157, 291] on input "tel" at bounding box center [215, 301] width 315 height 33
type input "[PHONE_NUMBER]"
click at [146, 254] on div "check_box_outline_blank Crear reserva sin correo electrónico" at bounding box center [201, 244] width 344 height 33
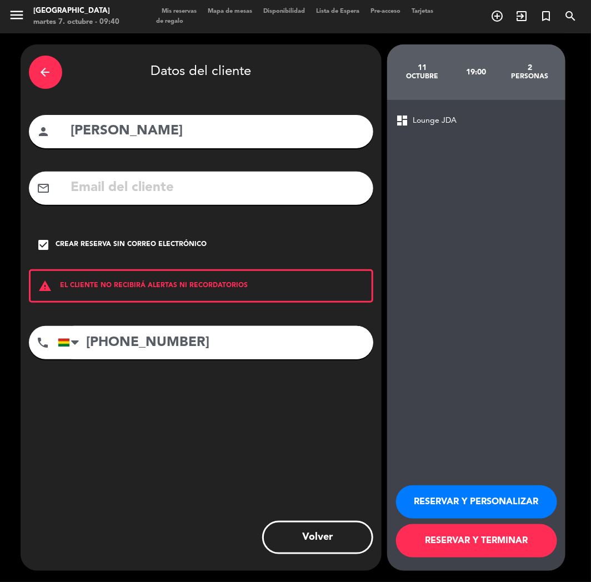
click at [418, 492] on button "RESERVAR Y PERSONALIZAR" at bounding box center [476, 501] width 161 height 33
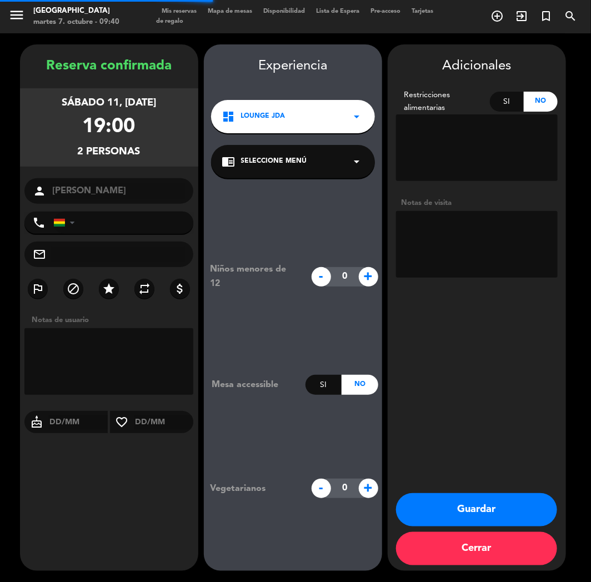
type input "[PHONE_NUMBER]"
click at [468, 517] on button "Guardar" at bounding box center [476, 509] width 161 height 33
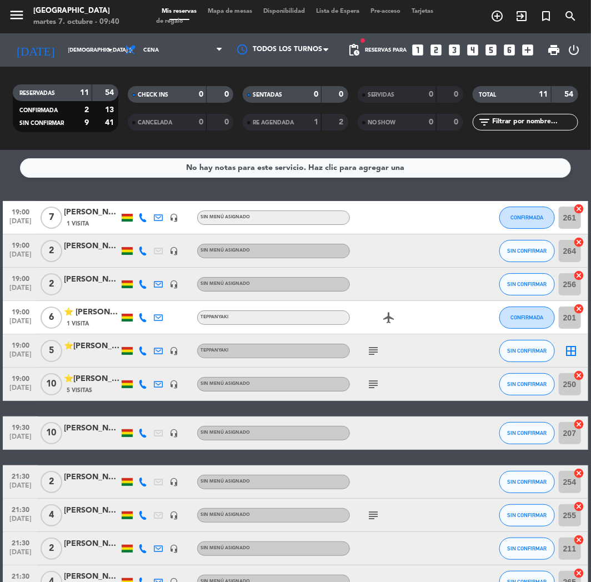
click at [436, 46] on icon "looks_two" at bounding box center [436, 50] width 14 height 14
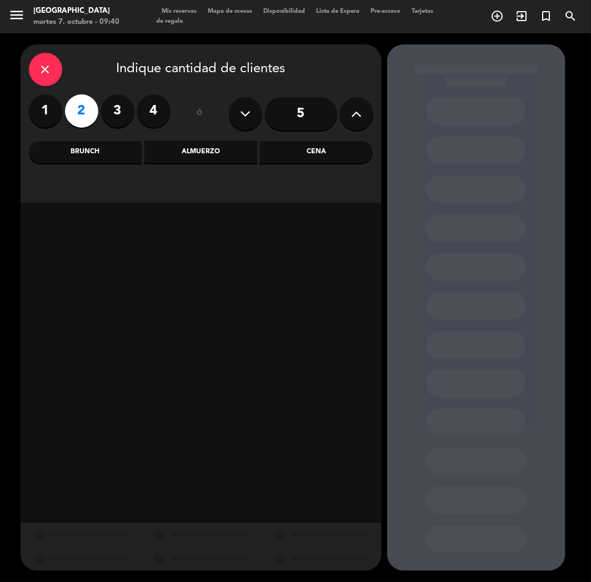
click at [347, 151] on div "Cena" at bounding box center [316, 152] width 113 height 22
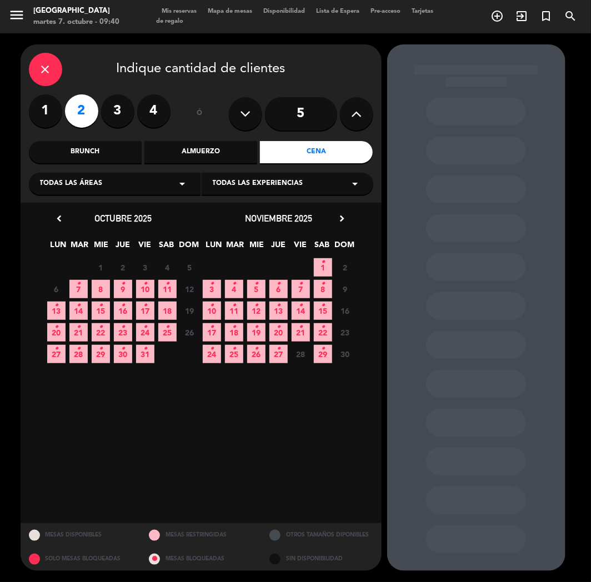
click at [206, 285] on span "3 •" at bounding box center [212, 289] width 18 height 18
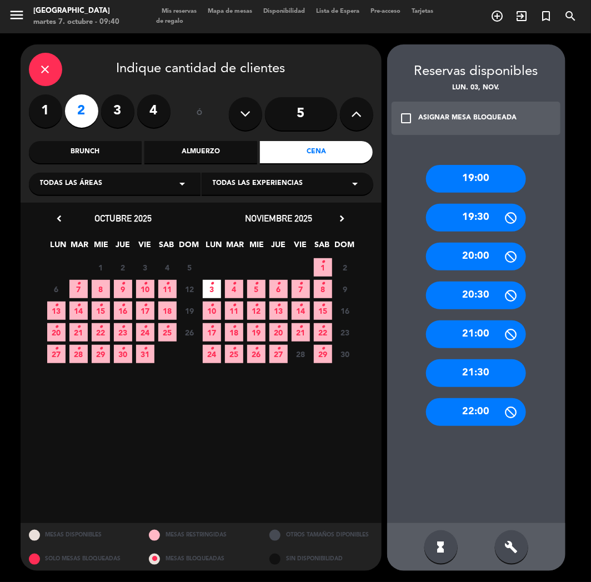
click at [471, 374] on div "21:30" at bounding box center [476, 373] width 100 height 28
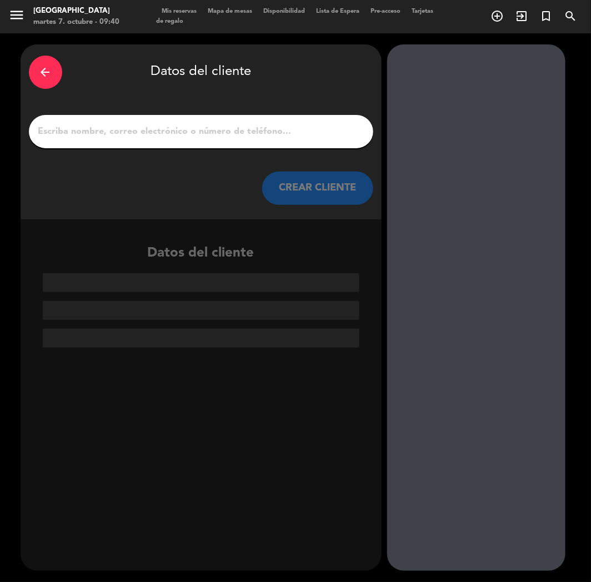
click at [107, 125] on input "1" at bounding box center [201, 132] width 328 height 16
paste input "[PERSON_NAME]"
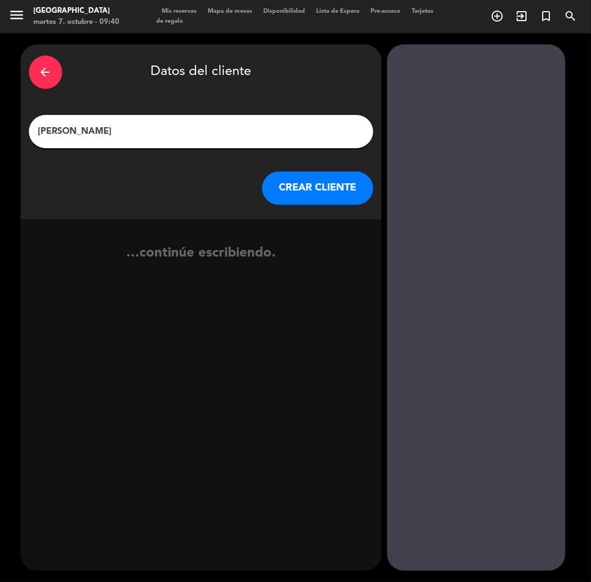
type input "[PERSON_NAME]"
click at [337, 195] on button "CREAR CLIENTE" at bounding box center [317, 188] width 111 height 33
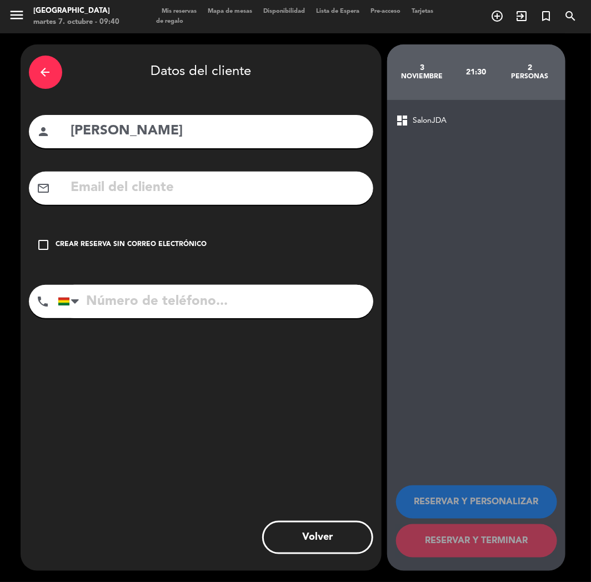
click at [126, 130] on input "[PERSON_NAME]" at bounding box center [217, 131] width 295 height 23
type input "[PERSON_NAME]"
click at [115, 179] on input "text" at bounding box center [217, 188] width 295 height 23
click at [144, 196] on input "text" at bounding box center [217, 188] width 295 height 23
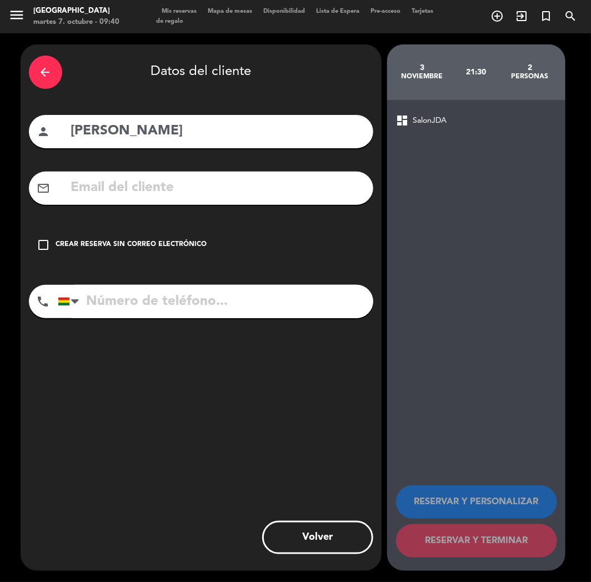
paste input "[EMAIL_ADDRESS][DOMAIN_NAME]"
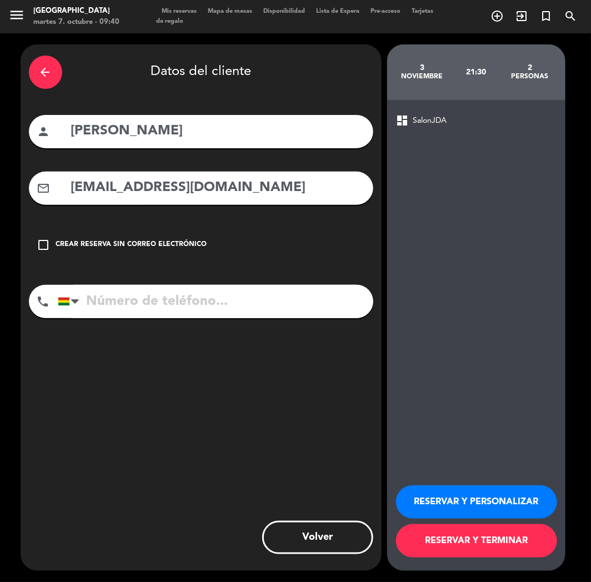
type input "[EMAIL_ADDRESS][DOMAIN_NAME]"
paste input "[PHONE_NUMBER]"
click at [159, 297] on input "[PHONE_NUMBER]" at bounding box center [215, 301] width 315 height 33
type input "[PHONE_NUMBER]"
drag, startPoint x: 442, startPoint y: 500, endPoint x: 336, endPoint y: 407, distance: 141.3
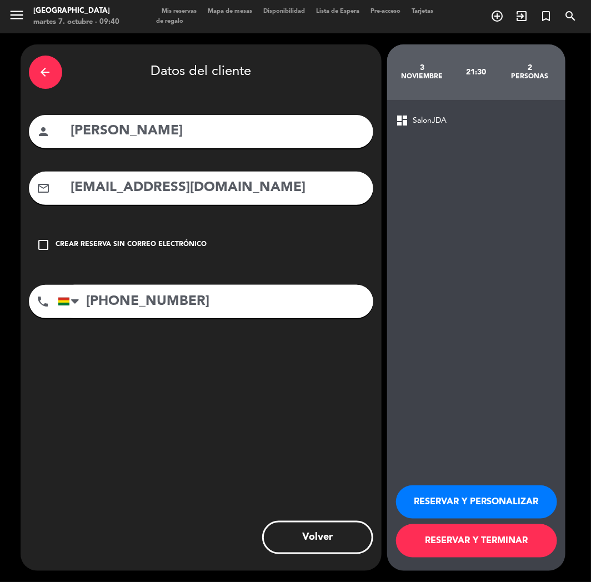
click at [440, 500] on button "RESERVAR Y PERSONALIZAR" at bounding box center [476, 501] width 161 height 33
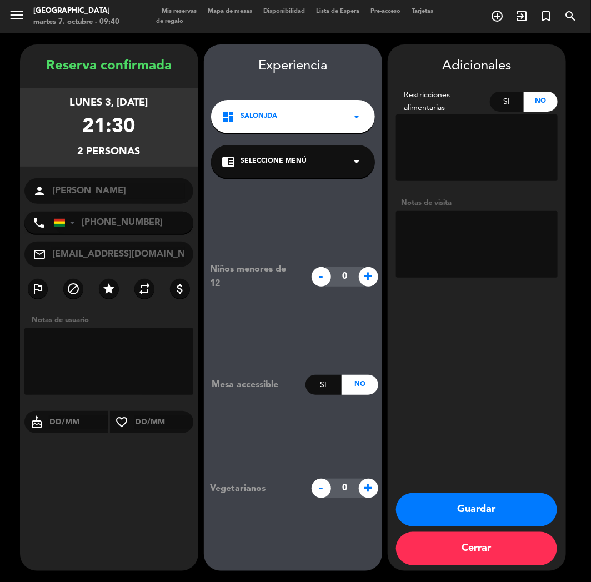
click at [430, 250] on textarea at bounding box center [477, 244] width 162 height 67
type textarea "v"
click at [415, 224] on textarea at bounding box center [477, 244] width 162 height 67
type textarea "CUMPLE"
drag, startPoint x: 119, startPoint y: 499, endPoint x: 298, endPoint y: 481, distance: 180.2
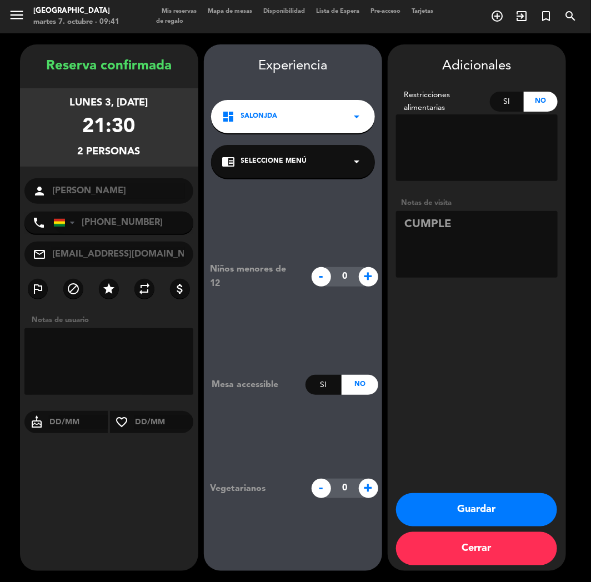
click at [138, 495] on div "Reserva confirmada lunes 3, [DATE] 21:30 2 personas person [PERSON_NAME] phone …" at bounding box center [109, 319] width 178 height 526
drag, startPoint x: 466, startPoint y: 498, endPoint x: 109, endPoint y: 506, distance: 357.6
click at [462, 498] on button "Guardar" at bounding box center [476, 509] width 161 height 33
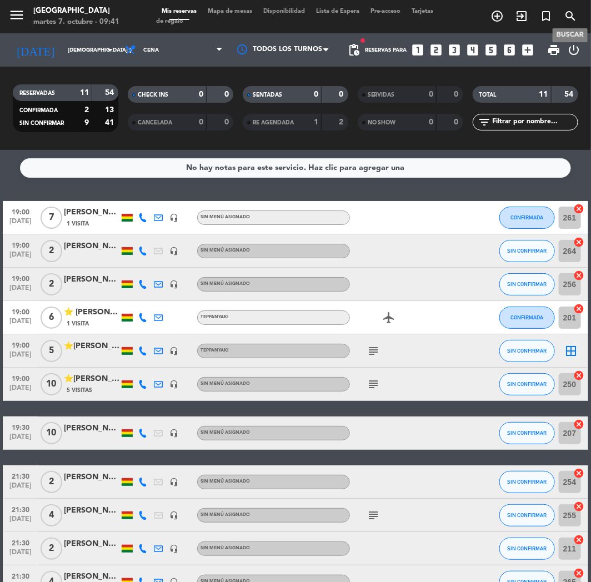
click at [567, 11] on icon "search" at bounding box center [569, 15] width 13 height 13
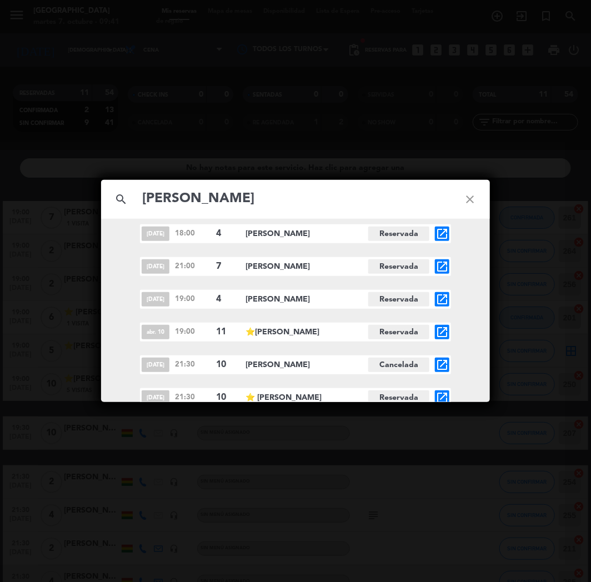
scroll to position [79, 0]
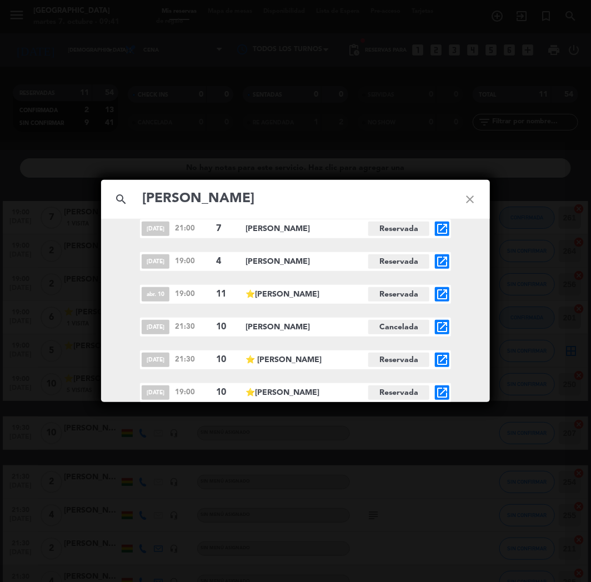
type input "[PERSON_NAME]"
click at [437, 394] on icon "open_in_new" at bounding box center [441, 392] width 13 height 13
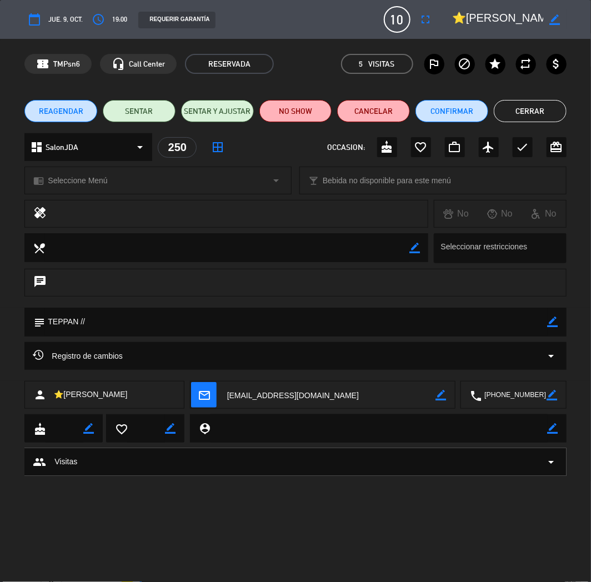
click at [54, 109] on span "REAGENDAR" at bounding box center [61, 111] width 44 height 12
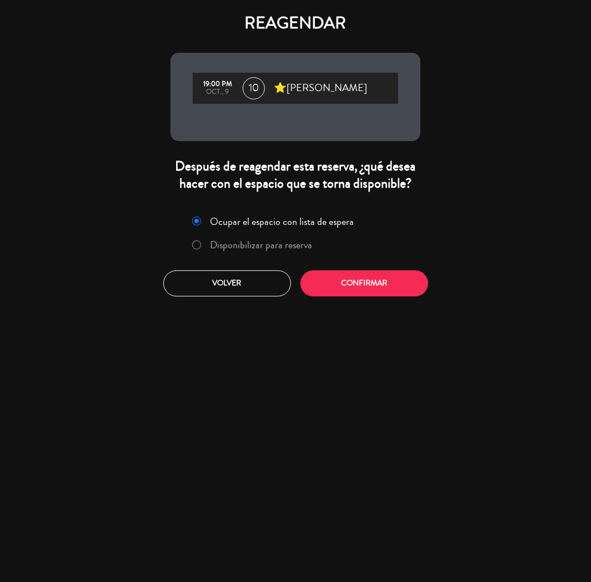
click at [230, 245] on label "Disponibilizar para reserva" at bounding box center [261, 245] width 102 height 10
click at [375, 280] on button "Confirmar" at bounding box center [364, 283] width 128 height 26
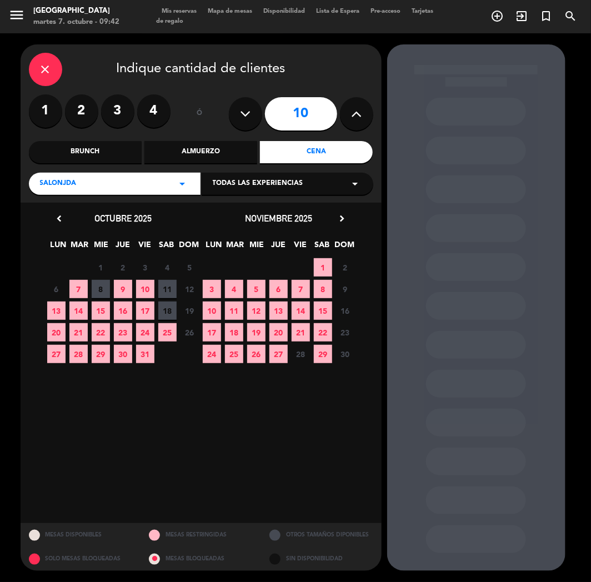
click at [103, 291] on span "8" at bounding box center [101, 289] width 18 height 18
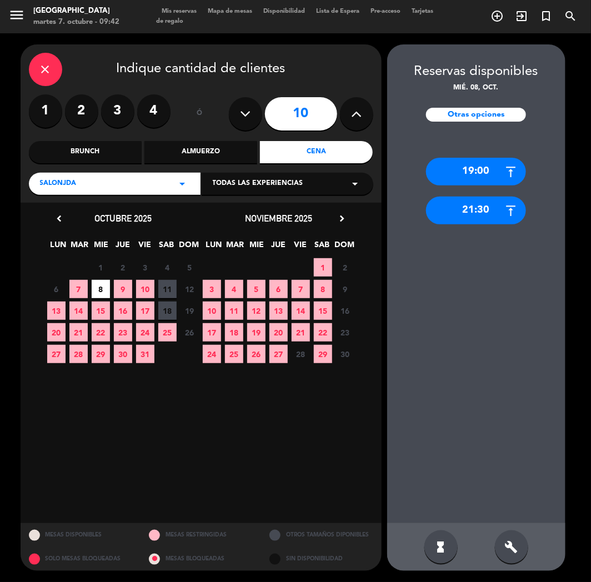
click at [472, 212] on div "21:30" at bounding box center [476, 211] width 100 height 28
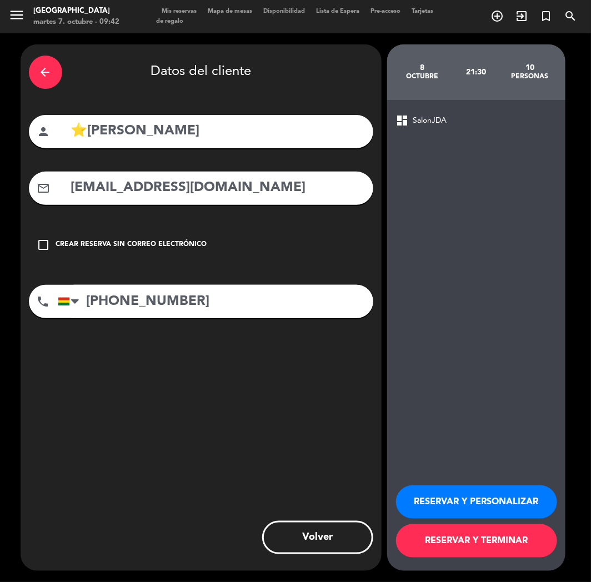
click at [432, 497] on button "RESERVAR Y PERSONALIZAR" at bounding box center [476, 501] width 161 height 33
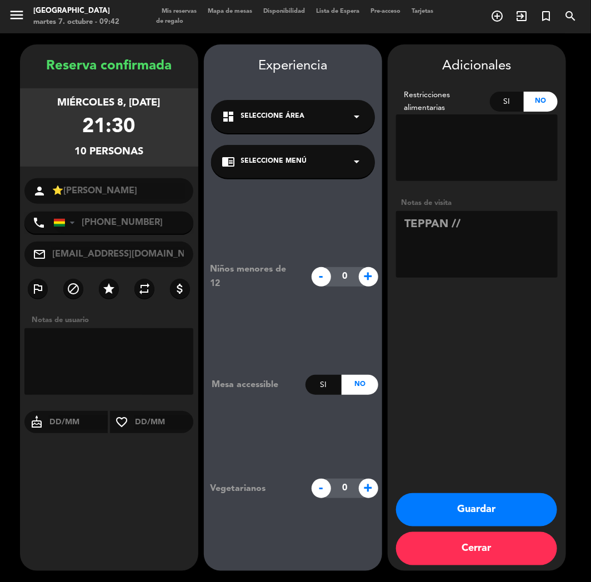
click at [440, 515] on button "Guardar" at bounding box center [476, 509] width 161 height 33
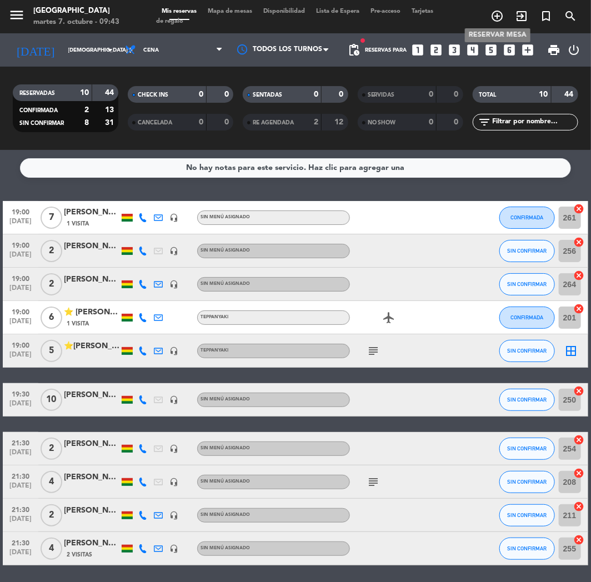
click at [492, 8] on span "add_circle_outline" at bounding box center [497, 16] width 24 height 19
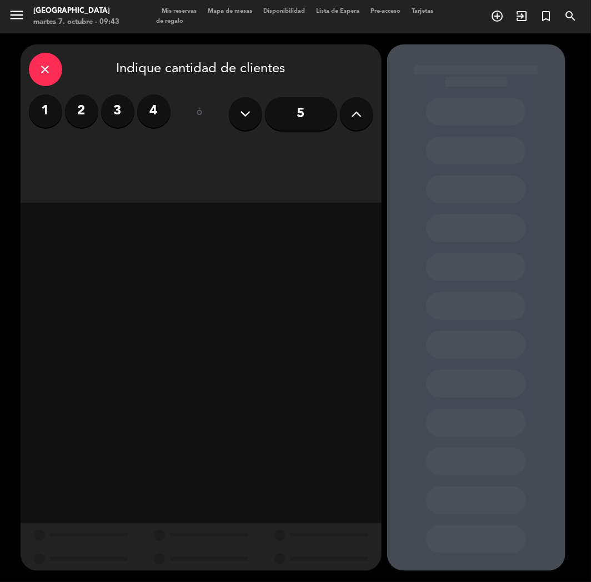
click at [369, 108] on button at bounding box center [356, 113] width 33 height 33
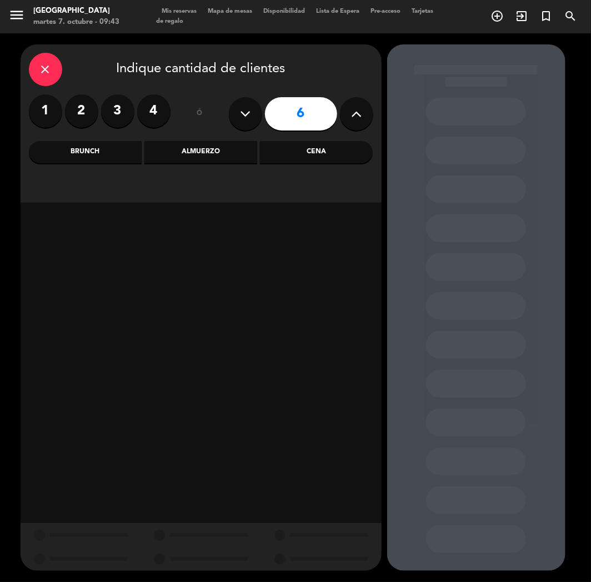
click at [368, 108] on button at bounding box center [356, 113] width 33 height 33
click at [329, 154] on div "Cena" at bounding box center [316, 152] width 113 height 22
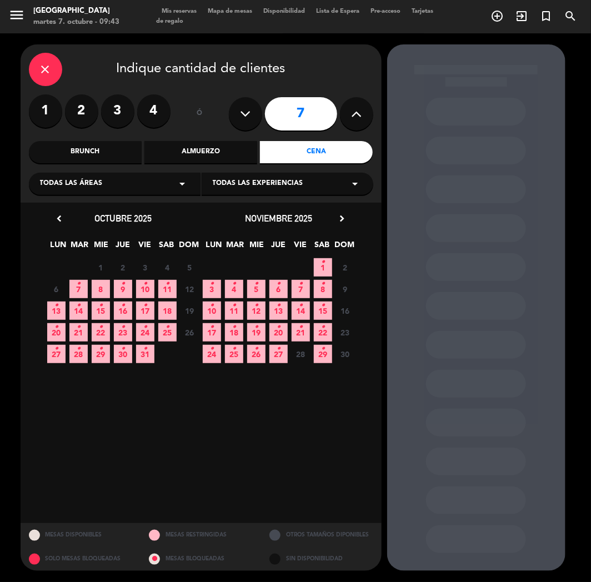
click at [81, 289] on span "7 •" at bounding box center [78, 289] width 18 height 18
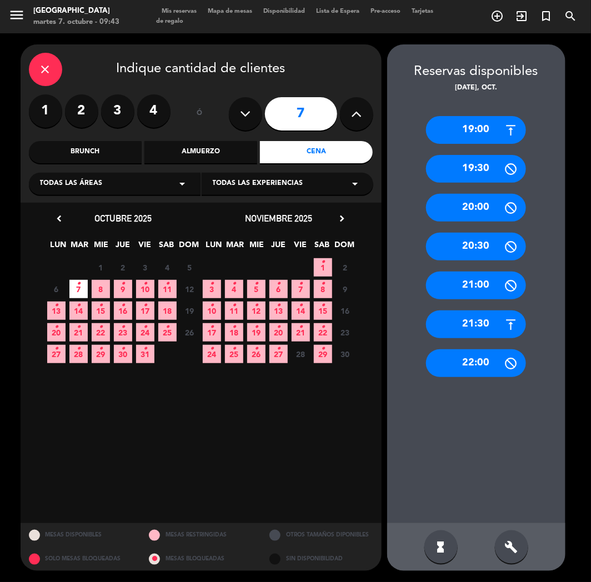
click at [328, 110] on input "7" at bounding box center [301, 113] width 72 height 33
drag, startPoint x: 376, startPoint y: 108, endPoint x: 364, endPoint y: 111, distance: 12.7
click at [378, 108] on div "close Indique cantidad de clientes 1 2 3 4 ó 7 Brunch Almuerzo Cena Todas las á…" at bounding box center [201, 123] width 361 height 158
click at [358, 112] on icon at bounding box center [356, 113] width 11 height 17
type input "8"
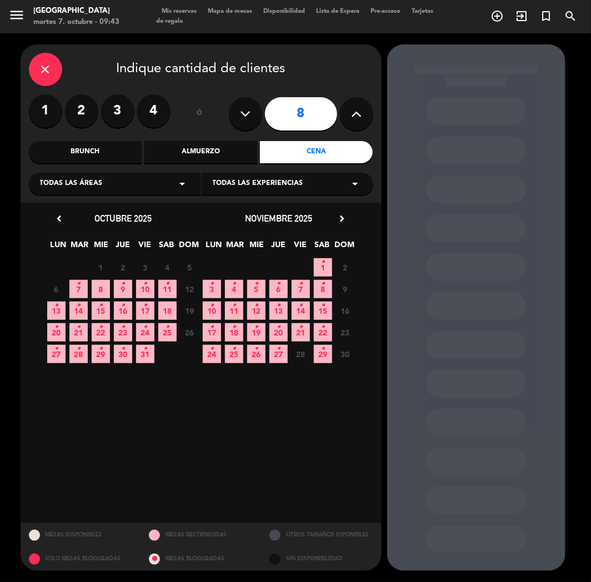
click at [73, 291] on span "7 •" at bounding box center [78, 289] width 18 height 18
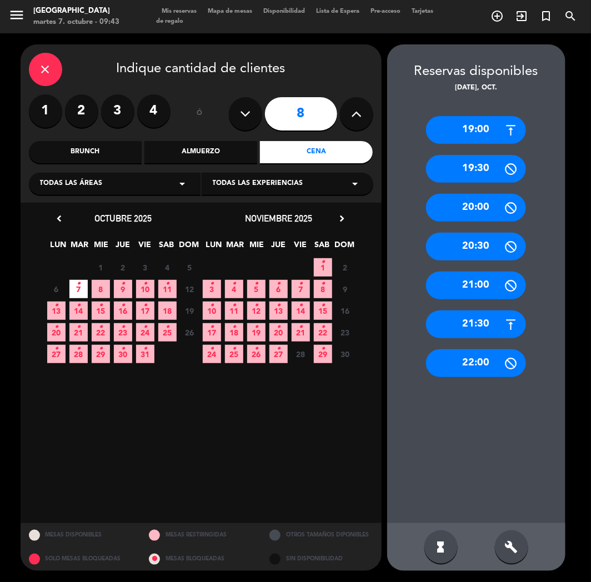
click at [439, 143] on div "19:00" at bounding box center [476, 130] width 100 height 28
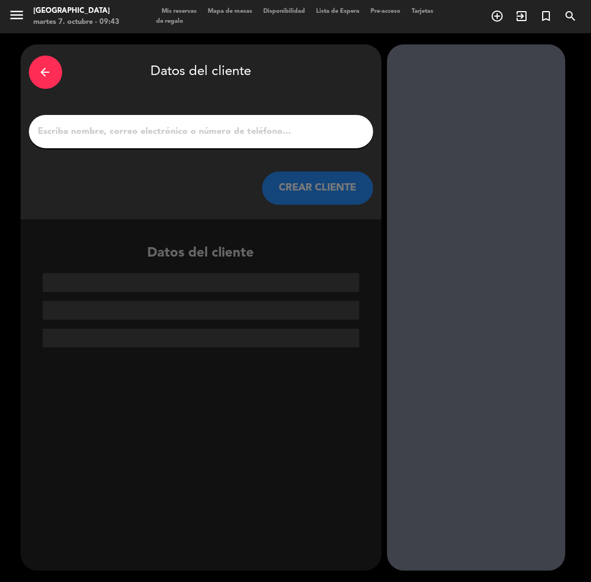
click at [219, 133] on input "1" at bounding box center [201, 132] width 328 height 16
paste input "[PERSON_NAME]"
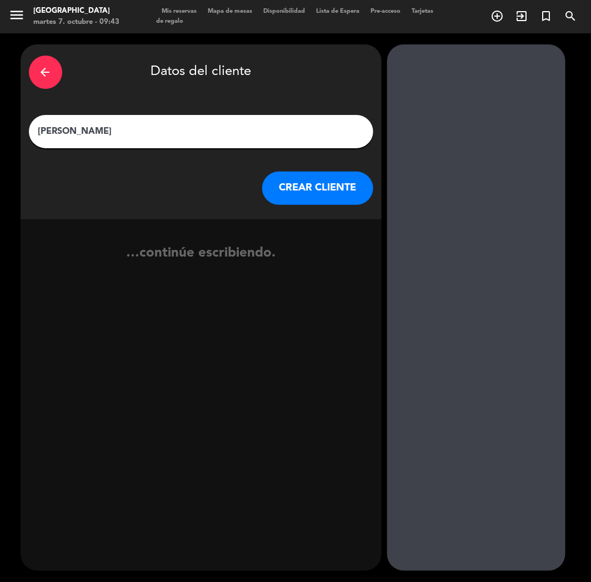
type input "[PERSON_NAME]"
click at [308, 183] on button "CREAR CLIENTE" at bounding box center [317, 188] width 111 height 33
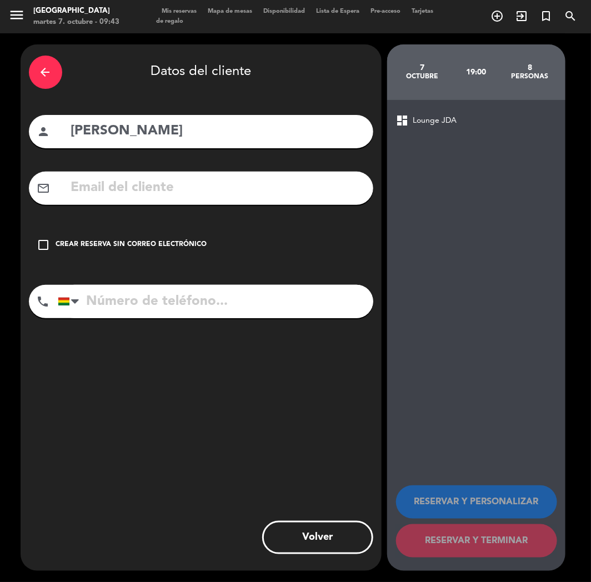
paste input "[EMAIL_ADDRESS][DOMAIN_NAME]"
click at [122, 185] on input "[EMAIL_ADDRESS][DOMAIN_NAME]" at bounding box center [217, 188] width 295 height 23
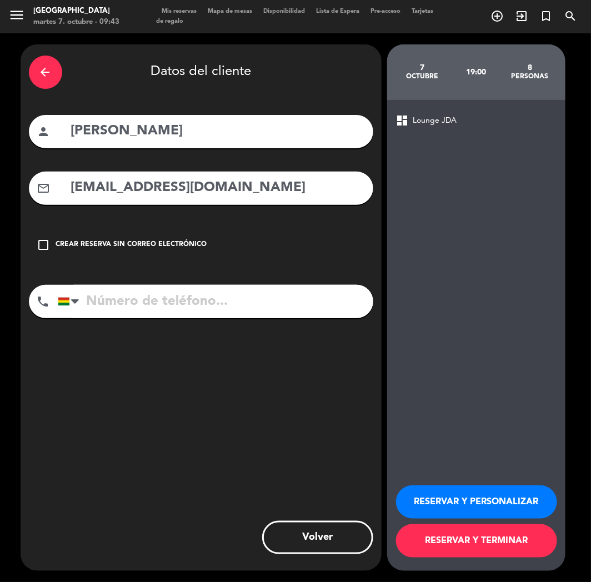
type input "[EMAIL_ADDRESS][DOMAIN_NAME]"
click at [122, 303] on input "tel" at bounding box center [215, 301] width 315 height 33
paste input "[PHONE_NUMBER]"
click at [117, 290] on input "[PHONE_NUMBER]" at bounding box center [215, 301] width 315 height 33
type input "[PHONE_NUMBER]"
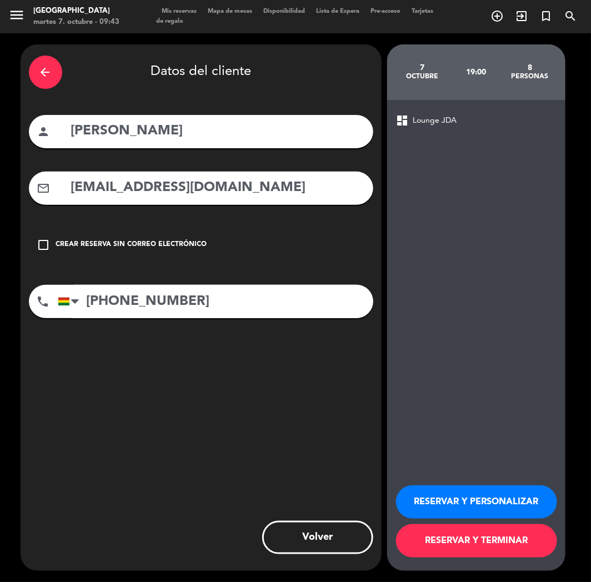
click at [457, 507] on button "RESERVAR Y PERSONALIZAR" at bounding box center [476, 501] width 161 height 33
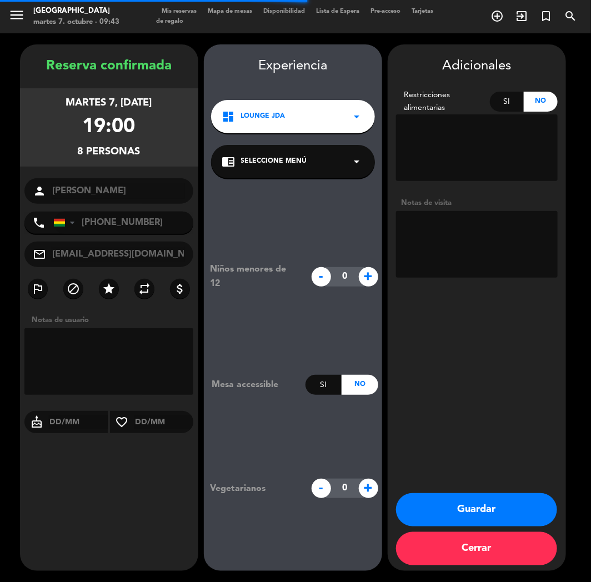
click at [477, 248] on textarea at bounding box center [477, 244] width 162 height 67
click at [479, 231] on textarea at bounding box center [477, 244] width 162 height 67
type textarea "CUMPLE"
drag, startPoint x: 480, startPoint y: 323, endPoint x: 480, endPoint y: 373, distance: 50.5
click at [480, 323] on div "Adicionales Restricciones alimentarias Si No Notas de visita Guardar Cerrar" at bounding box center [476, 307] width 178 height 526
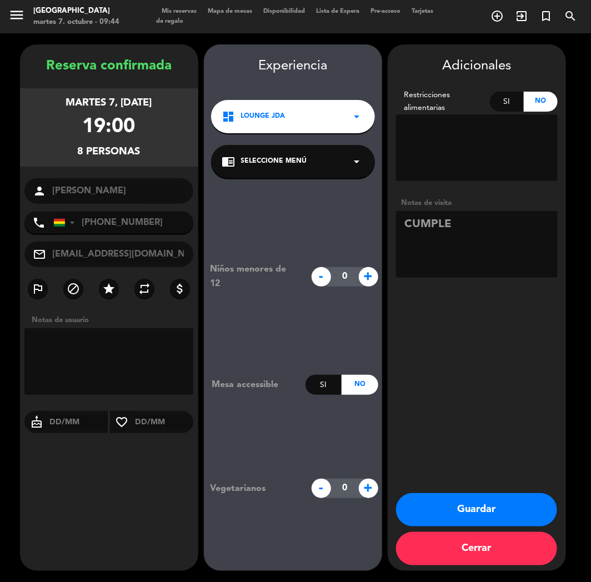
click at [435, 515] on button "Guardar" at bounding box center [476, 509] width 161 height 33
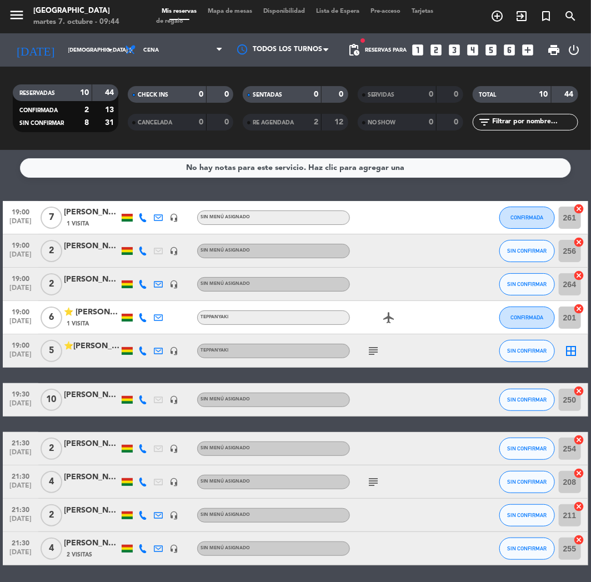
click at [441, 46] on icon "looks_two" at bounding box center [436, 50] width 14 height 14
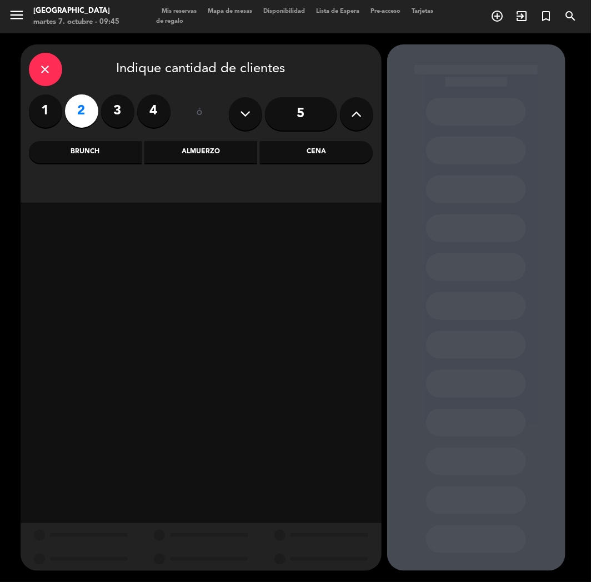
click at [309, 164] on div "close Indique cantidad de clientes 1 2 3 4 ó 5 Brunch Almuerzo Cena" at bounding box center [201, 123] width 361 height 158
click at [309, 154] on div "Cena" at bounding box center [316, 152] width 113 height 22
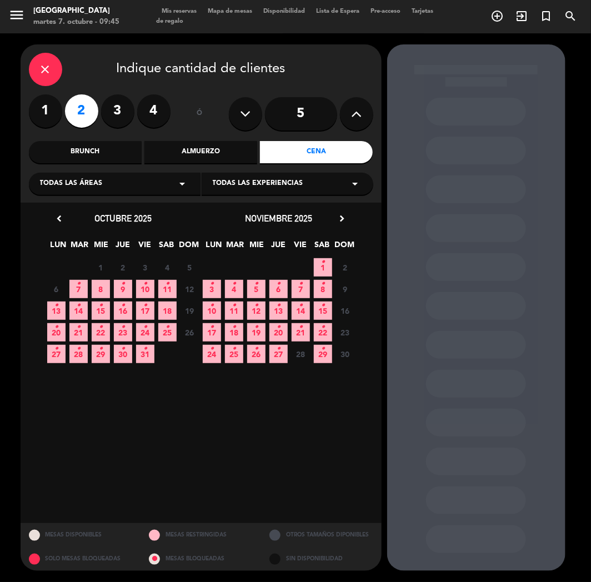
click at [71, 289] on span "7 •" at bounding box center [78, 289] width 18 height 18
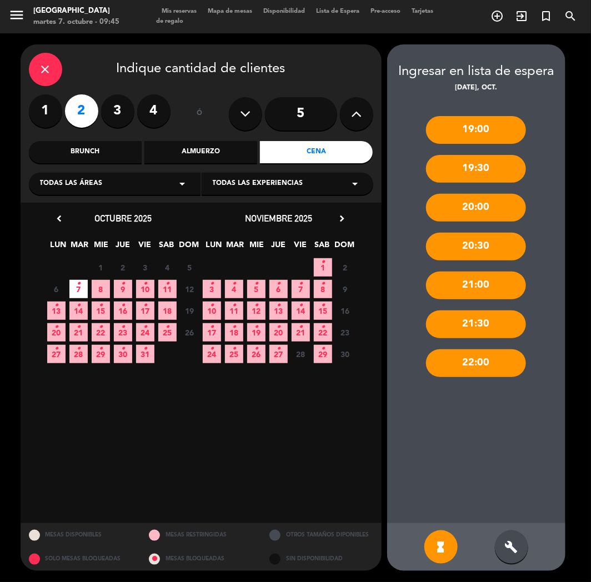
click at [522, 542] on div "build" at bounding box center [511, 546] width 33 height 33
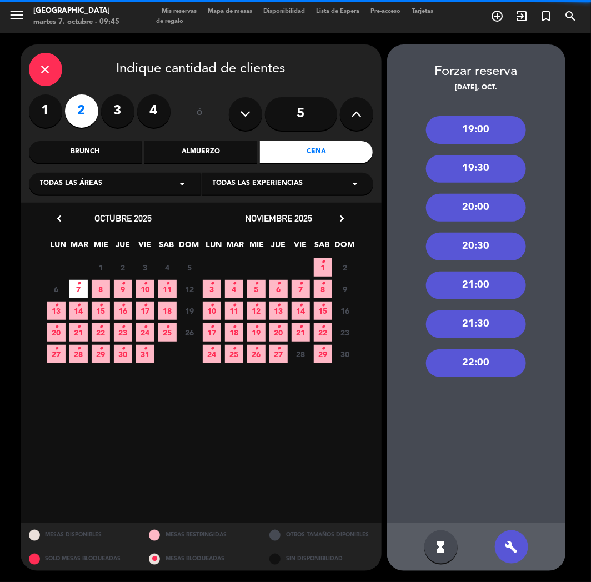
click at [479, 120] on div "19:00" at bounding box center [476, 130] width 100 height 28
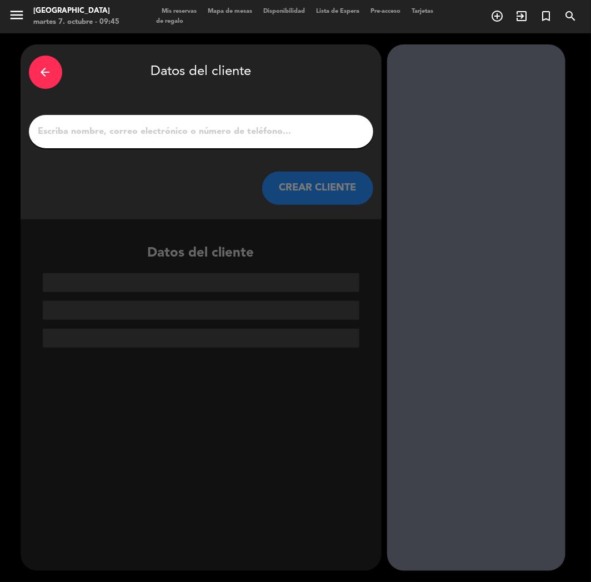
drag, startPoint x: 146, startPoint y: 123, endPoint x: 137, endPoint y: 139, distance: 18.4
click at [140, 135] on input "1" at bounding box center [201, 132] width 328 height 16
click at [137, 139] on div at bounding box center [201, 131] width 344 height 33
click at [163, 137] on input "1" at bounding box center [201, 132] width 328 height 16
paste input "[PERSON_NAME]"
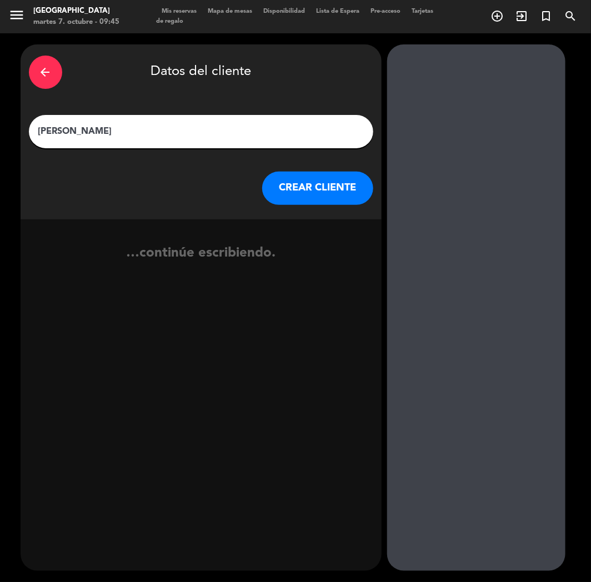
type input "[PERSON_NAME]"
click at [289, 184] on button "CREAR CLIENTE" at bounding box center [317, 188] width 111 height 33
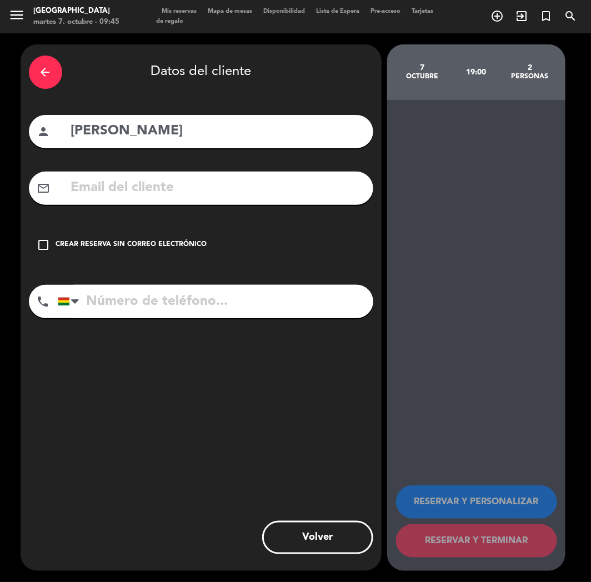
click at [123, 132] on input "[PERSON_NAME]" at bounding box center [217, 131] width 295 height 23
type input "[PERSON_NAME]"
drag, startPoint x: 125, startPoint y: 300, endPoint x: 12, endPoint y: 361, distance: 128.9
click at [124, 301] on input "tel" at bounding box center [215, 301] width 315 height 33
click at [85, 194] on input "text" at bounding box center [217, 188] width 295 height 23
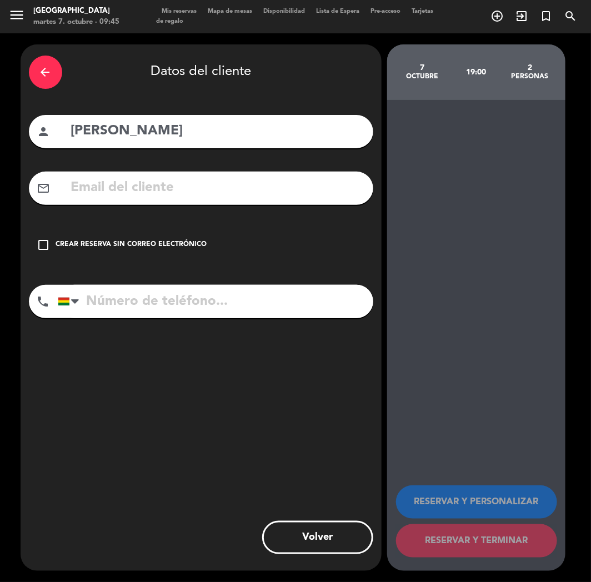
paste input "[EMAIL_ADDRESS][DOMAIN_NAME]"
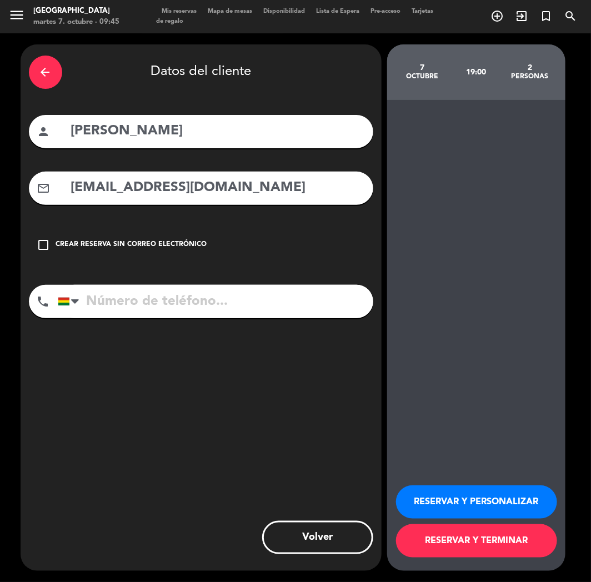
type input "[EMAIL_ADDRESS][DOMAIN_NAME]"
paste input "[PHONE_NUMBER]"
click at [162, 301] on input "tel" at bounding box center [215, 301] width 315 height 33
type input "[PHONE_NUMBER]"
drag, startPoint x: 492, startPoint y: 508, endPoint x: 82, endPoint y: 245, distance: 487.1
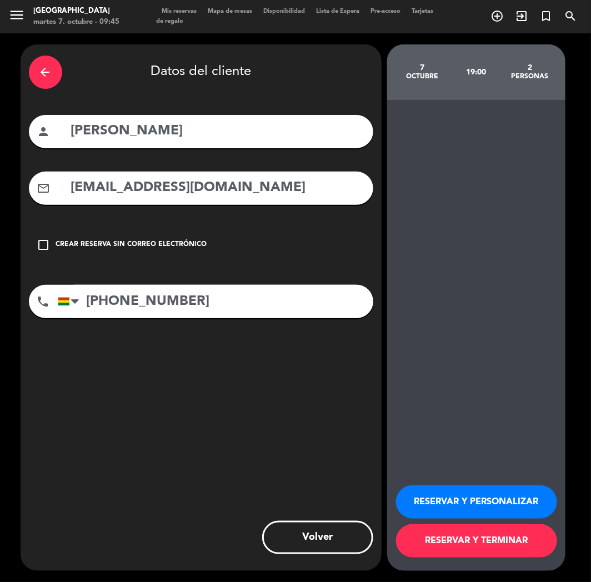
click at [490, 507] on button "RESERVAR Y PERSONALIZAR" at bounding box center [476, 501] width 161 height 33
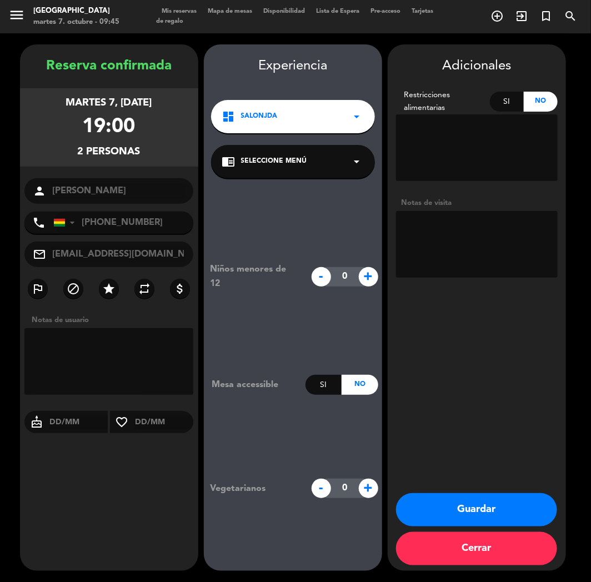
click at [441, 229] on textarea at bounding box center [477, 244] width 162 height 67
type textarea "v"
type textarea "CUMPLE"
click at [447, 506] on button "Guardar" at bounding box center [476, 509] width 161 height 33
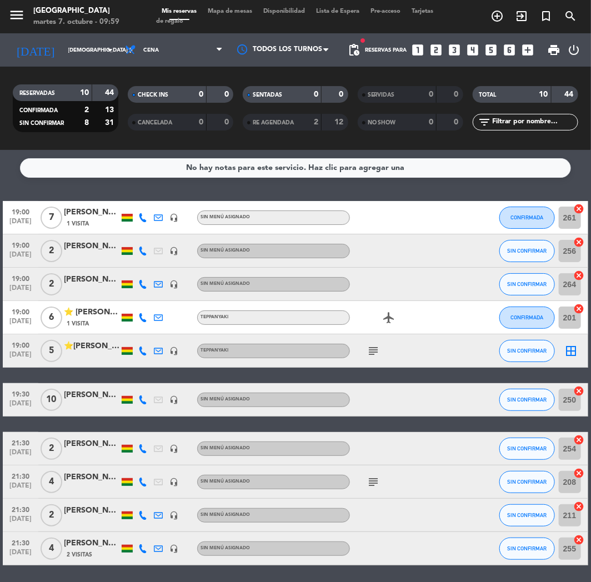
click at [457, 48] on icon "looks_3" at bounding box center [454, 50] width 14 height 14
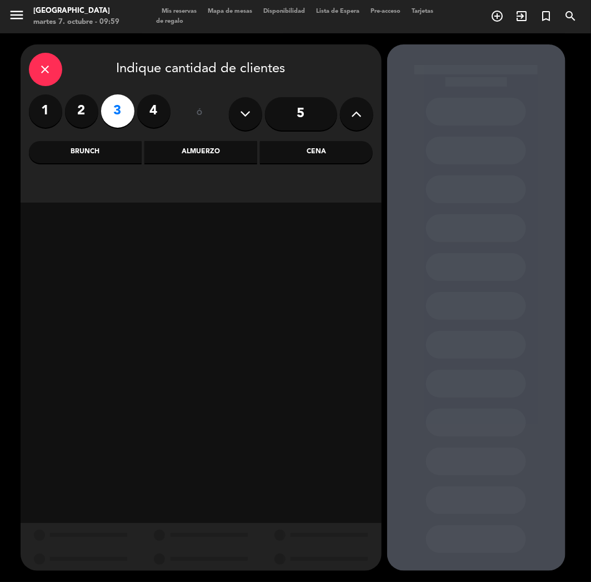
click at [279, 153] on div "Cena" at bounding box center [316, 152] width 113 height 22
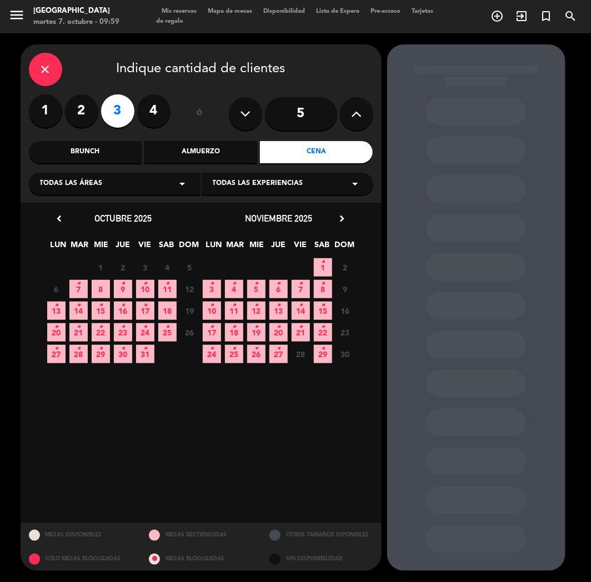
click at [145, 287] on icon "•" at bounding box center [145, 284] width 4 height 18
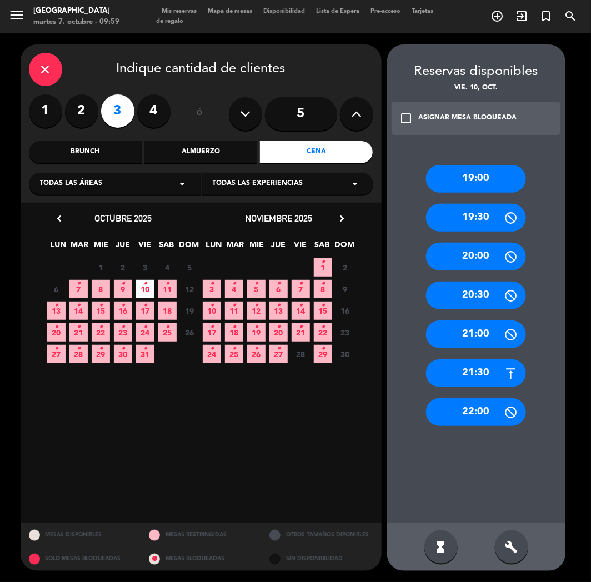
click at [485, 368] on div "21:30" at bounding box center [476, 373] width 100 height 28
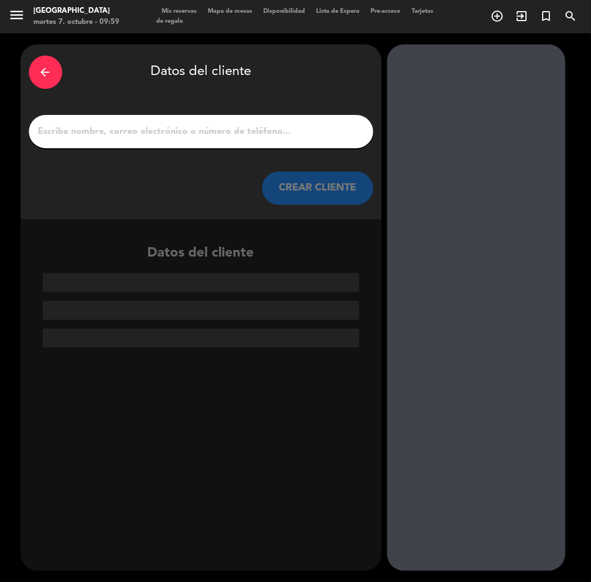
click at [233, 124] on input "1" at bounding box center [201, 132] width 328 height 16
paste input "[PERSON_NAME]"
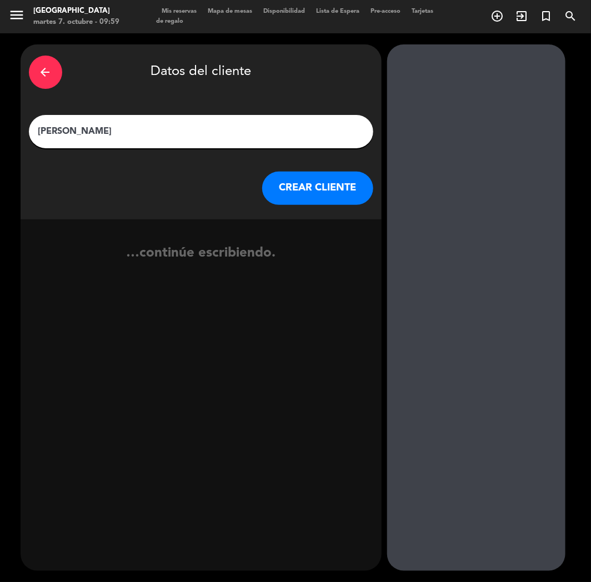
type input "[PERSON_NAME]"
drag, startPoint x: 306, startPoint y: 181, endPoint x: 9, endPoint y: 340, distance: 336.6
click at [306, 182] on button "CREAR CLIENTE" at bounding box center [317, 188] width 111 height 33
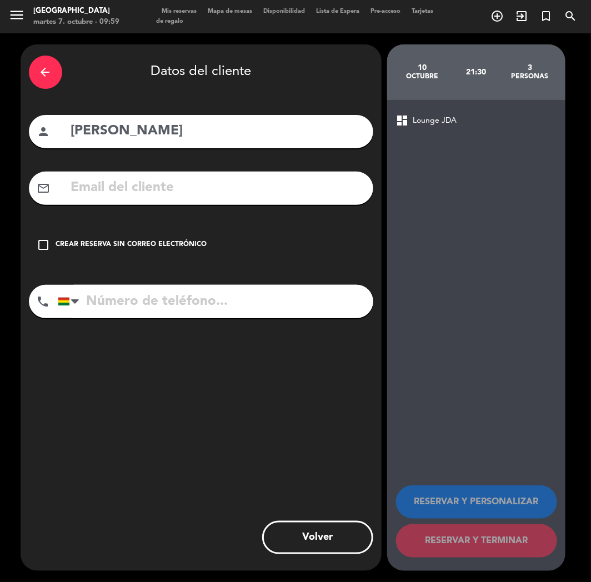
paste input "[PHONE_NUMBER]"
click at [123, 304] on input "[PHONE_NUMBER]" at bounding box center [215, 301] width 315 height 33
type input "[PHONE_NUMBER]"
drag, startPoint x: 130, startPoint y: 264, endPoint x: 134, endPoint y: 253, distance: 11.8
click at [134, 253] on div "arrow_back Datos del cliente person [PERSON_NAME] mail_outline check_box_outlin…" at bounding box center [201, 307] width 361 height 526
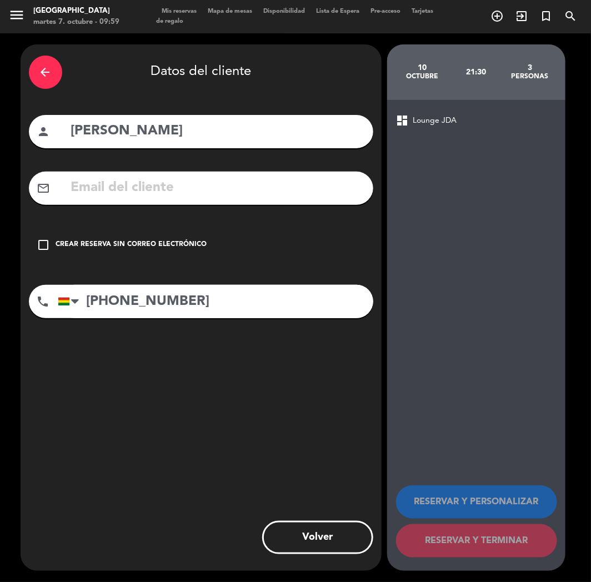
click at [140, 248] on div "Crear reserva sin correo electrónico" at bounding box center [131, 244] width 151 height 11
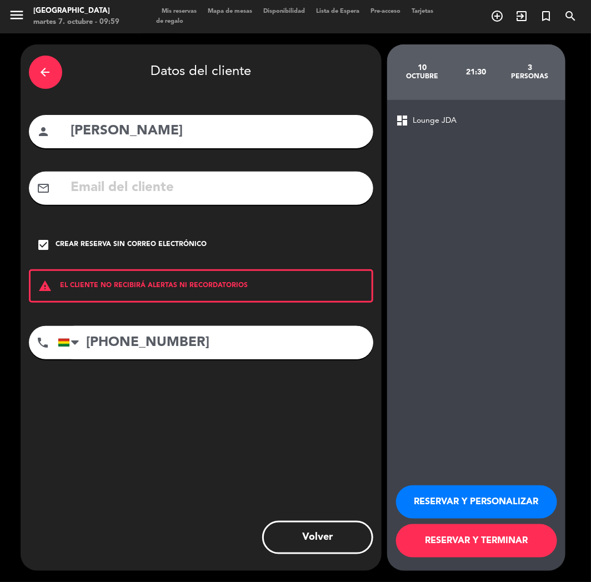
click at [464, 497] on button "RESERVAR Y PERSONALIZAR" at bounding box center [476, 501] width 161 height 33
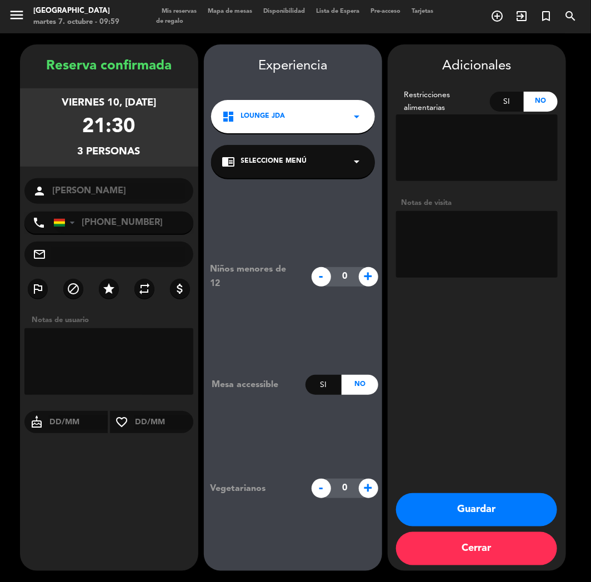
click at [504, 511] on button "Guardar" at bounding box center [476, 509] width 161 height 33
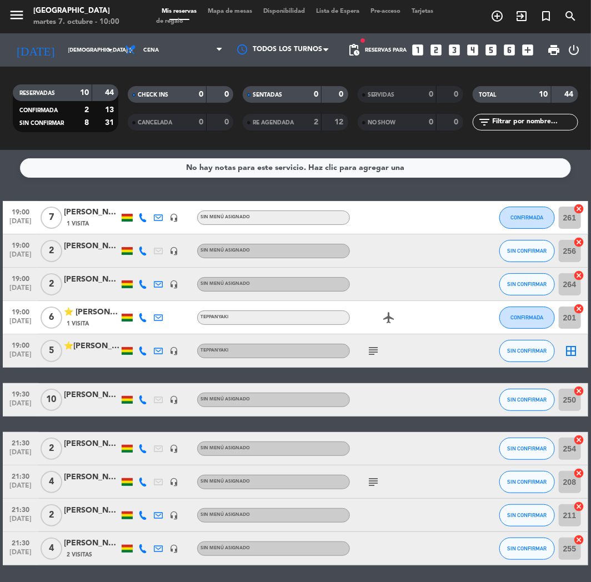
click at [439, 52] on icon "looks_two" at bounding box center [436, 50] width 14 height 14
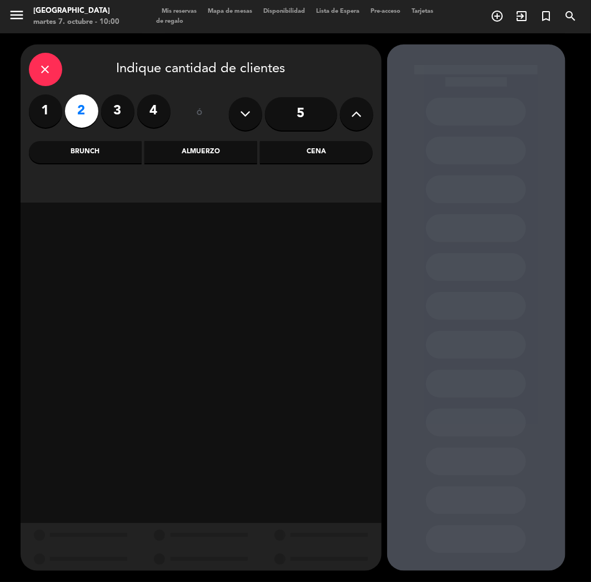
click at [229, 144] on div "Almuerzo" at bounding box center [200, 152] width 113 height 22
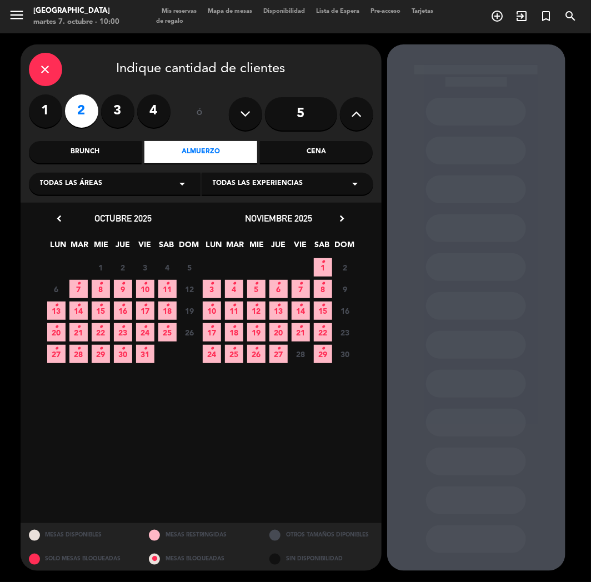
click at [99, 289] on icon "•" at bounding box center [101, 284] width 4 height 18
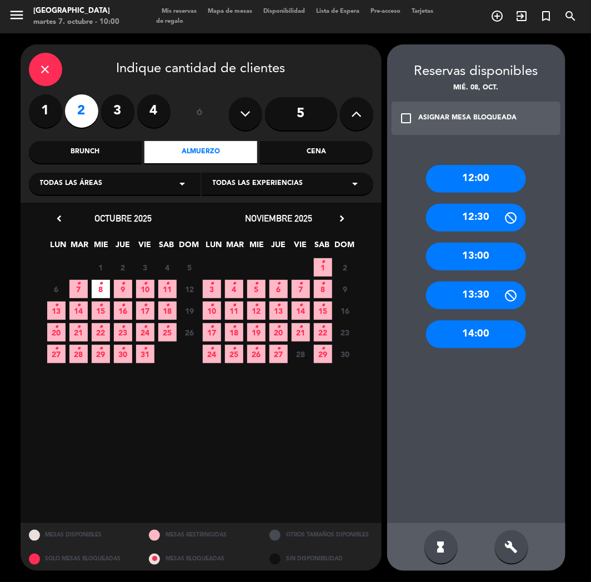
click at [479, 212] on div "12:30" at bounding box center [476, 218] width 100 height 28
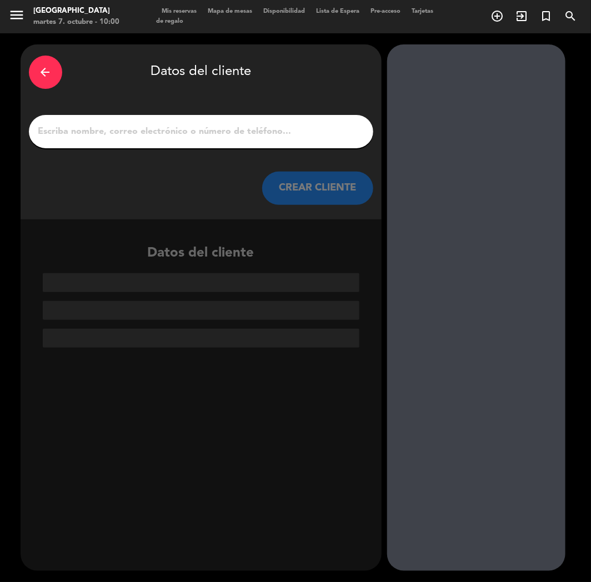
click at [251, 139] on input "1" at bounding box center [201, 132] width 328 height 16
paste input "[PERSON_NAME]"
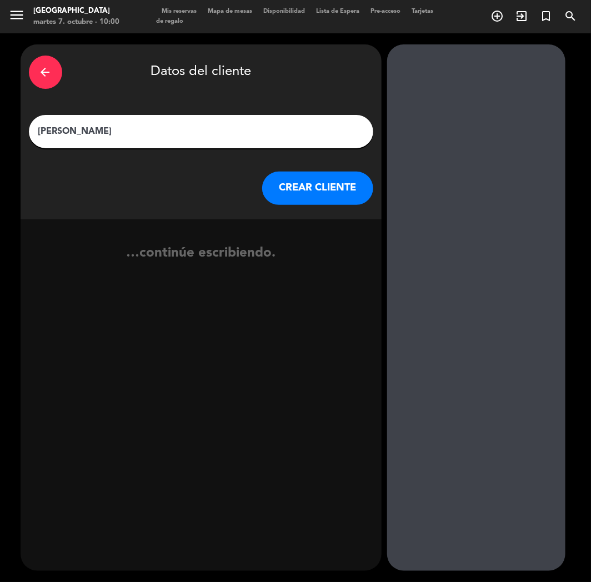
type input "[PERSON_NAME]"
drag, startPoint x: 318, startPoint y: 188, endPoint x: 312, endPoint y: 193, distance: 7.9
click at [312, 193] on button "CREAR CLIENTE" at bounding box center [317, 188] width 111 height 33
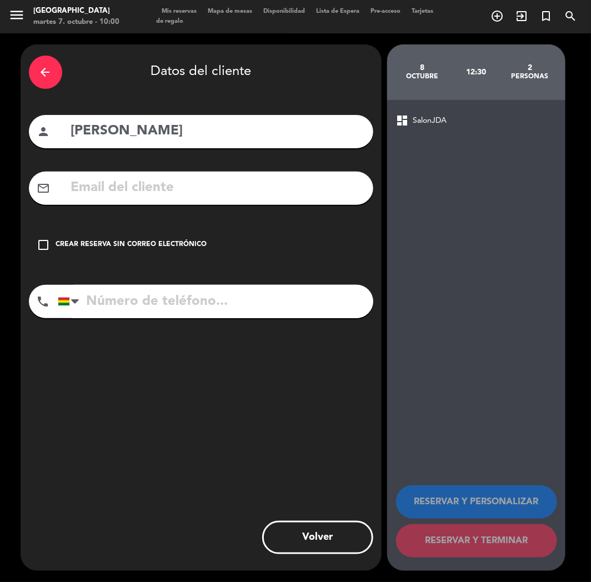
paste input "[PHONE_NUMBER]"
click at [152, 311] on input "[PHONE_NUMBER]" at bounding box center [215, 301] width 315 height 33
type input "[PHONE_NUMBER]"
drag, startPoint x: 134, startPoint y: 236, endPoint x: 177, endPoint y: 264, distance: 50.8
click at [136, 239] on div "check_box_outline_blank Crear reserva sin correo electrónico" at bounding box center [201, 244] width 344 height 33
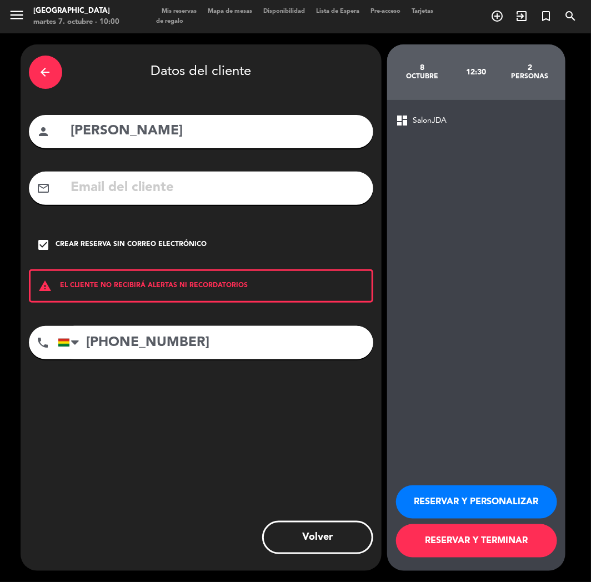
click at [437, 496] on button "RESERVAR Y PERSONALIZAR" at bounding box center [476, 501] width 161 height 33
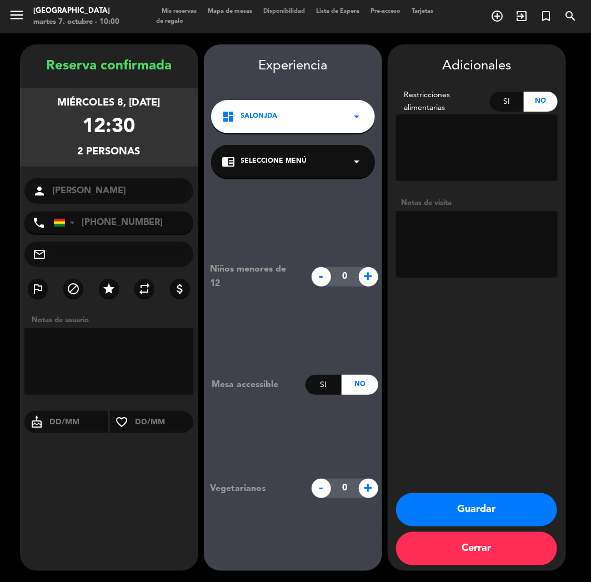
click at [470, 528] on div "Guardar Cerrar" at bounding box center [476, 532] width 178 height 78
click at [504, 515] on button "Guardar" at bounding box center [476, 509] width 161 height 33
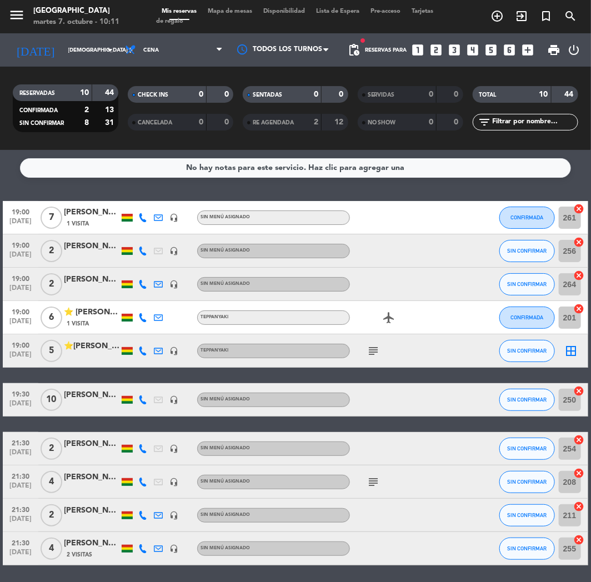
click at [445, 46] on div "Reservas para looks_one looks_two looks_3 looks_4 looks_5 looks_6 add_box" at bounding box center [452, 49] width 174 height 33
click at [451, 46] on icon "looks_3" at bounding box center [454, 50] width 14 height 14
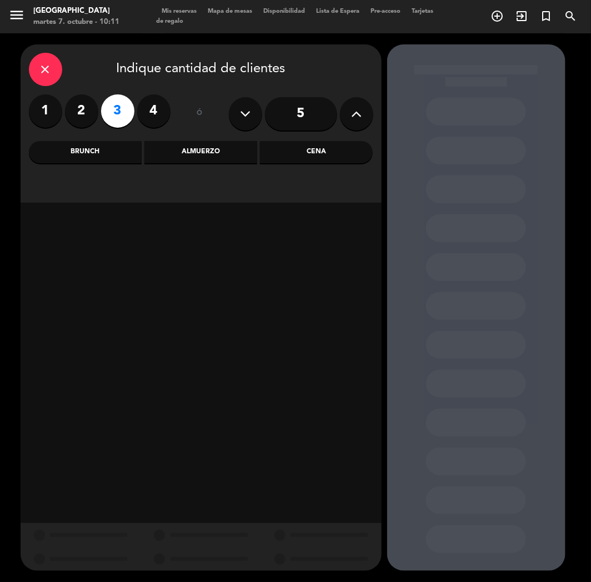
click at [312, 148] on div "Cena" at bounding box center [316, 152] width 113 height 22
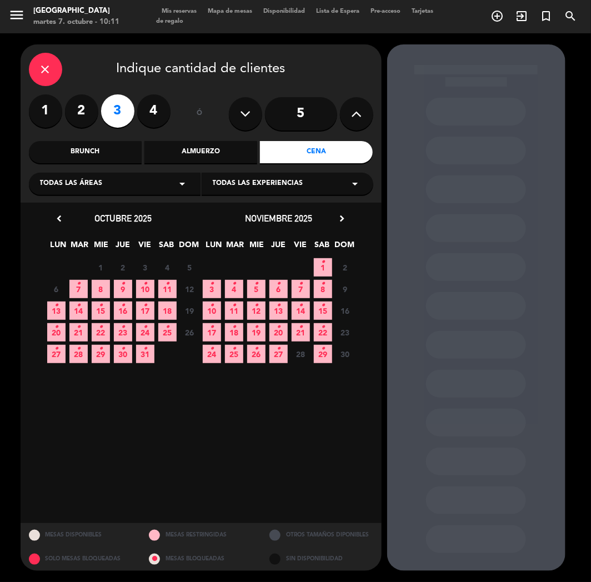
click at [85, 284] on span "7 •" at bounding box center [78, 289] width 18 height 18
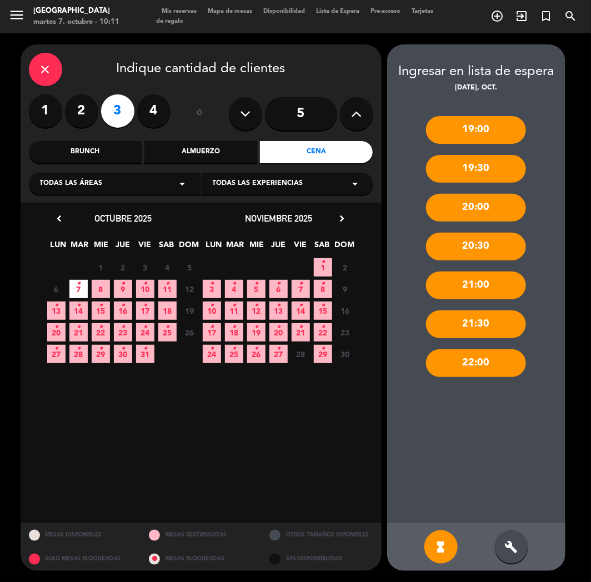
click at [518, 552] on div "build" at bounding box center [511, 546] width 33 height 33
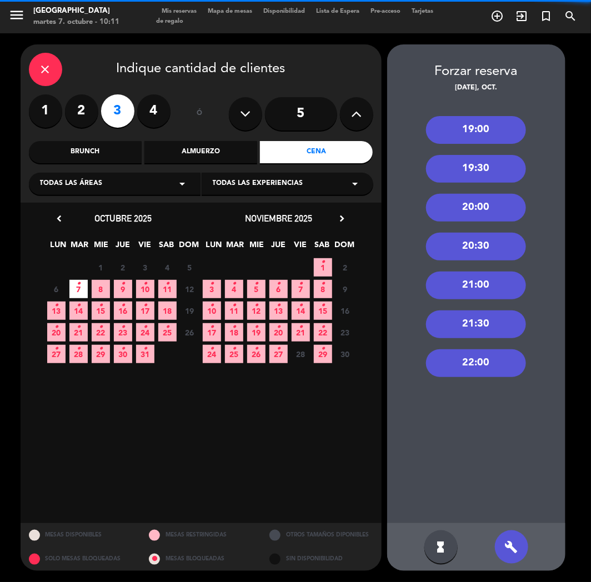
click at [462, 116] on div "19:00" at bounding box center [476, 130] width 100 height 28
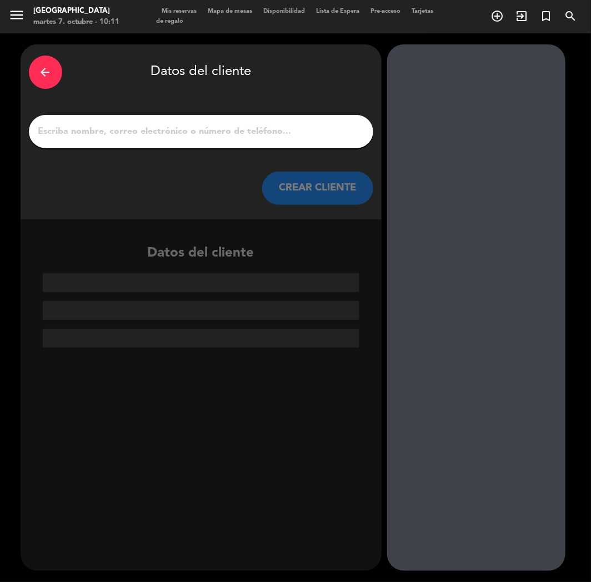
click at [196, 128] on input "1" at bounding box center [201, 132] width 328 height 16
paste input "[PERSON_NAME]"
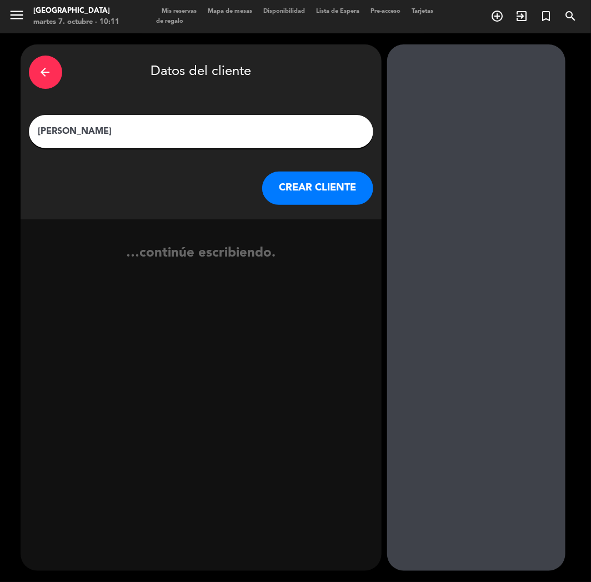
type input "[PERSON_NAME]"
click at [332, 195] on button "CREAR CLIENTE" at bounding box center [317, 188] width 111 height 33
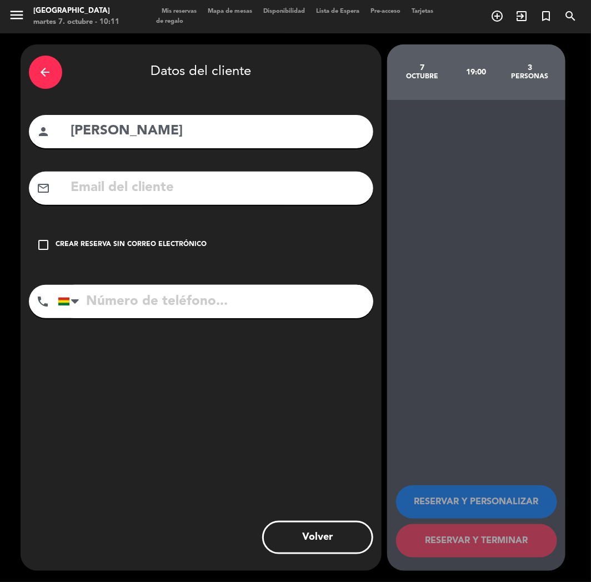
click at [145, 302] on input "tel" at bounding box center [215, 301] width 315 height 33
paste input "[PHONE_NUMBER]"
type input "[PHONE_NUMBER]"
drag, startPoint x: 89, startPoint y: 245, endPoint x: 102, endPoint y: 250, distance: 13.7
click at [92, 246] on div "Crear reserva sin correo electrónico" at bounding box center [131, 244] width 151 height 11
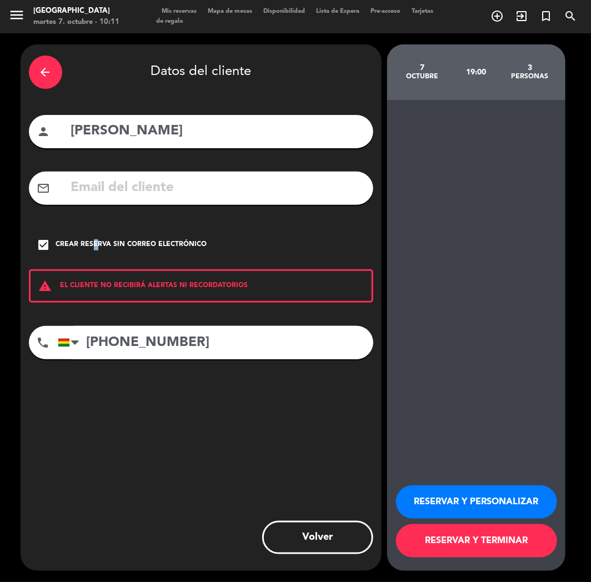
drag, startPoint x: 435, startPoint y: 504, endPoint x: 425, endPoint y: 495, distance: 13.4
click at [435, 504] on button "RESERVAR Y PERSONALIZAR" at bounding box center [476, 501] width 161 height 33
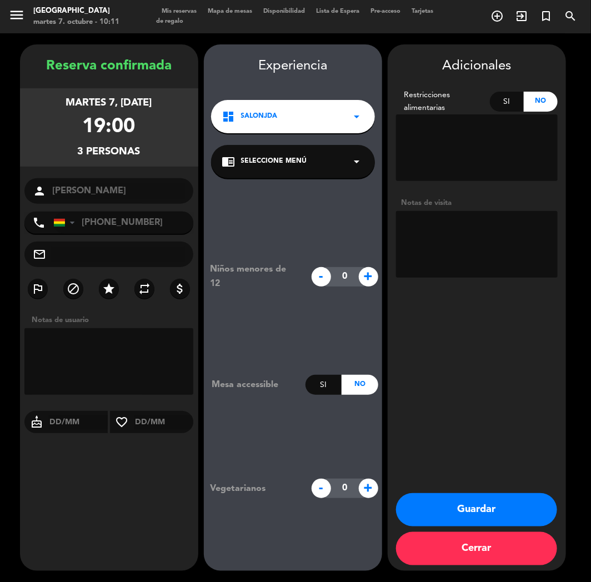
click at [443, 512] on button "Guardar" at bounding box center [476, 509] width 161 height 33
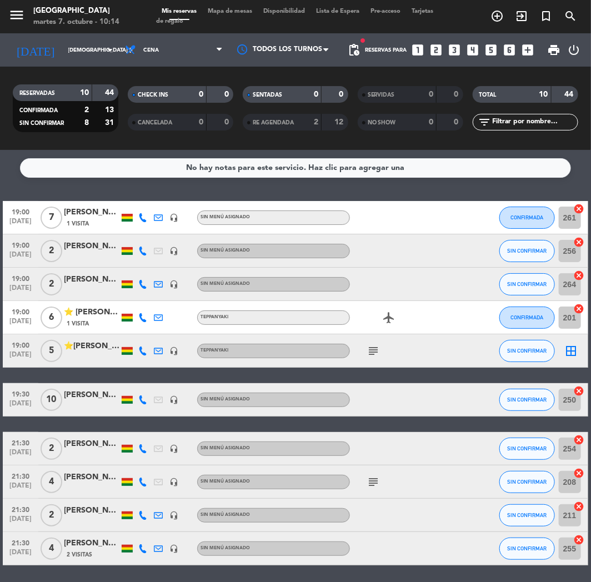
click at [564, 4] on div "menu Jardín de Asia martes 7. octubre - 10:14 Mis reservas Mapa de mesas Dispon…" at bounding box center [295, 16] width 591 height 33
click at [565, 9] on icon "search" at bounding box center [569, 15] width 13 height 13
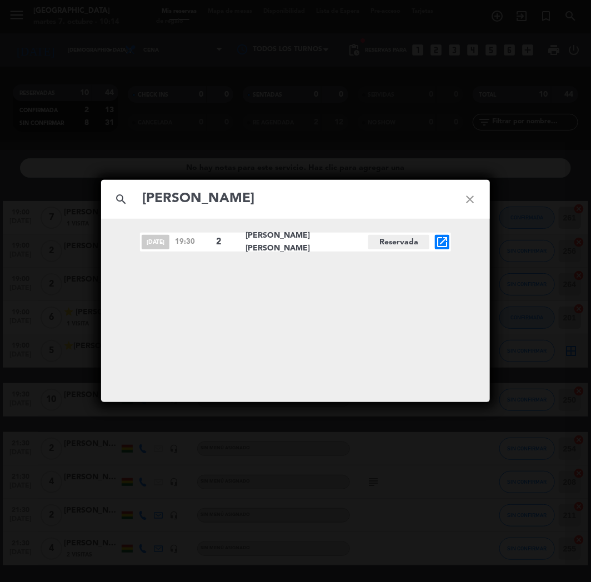
type input "[PERSON_NAME]"
click at [441, 242] on icon "open_in_new" at bounding box center [441, 241] width 13 height 13
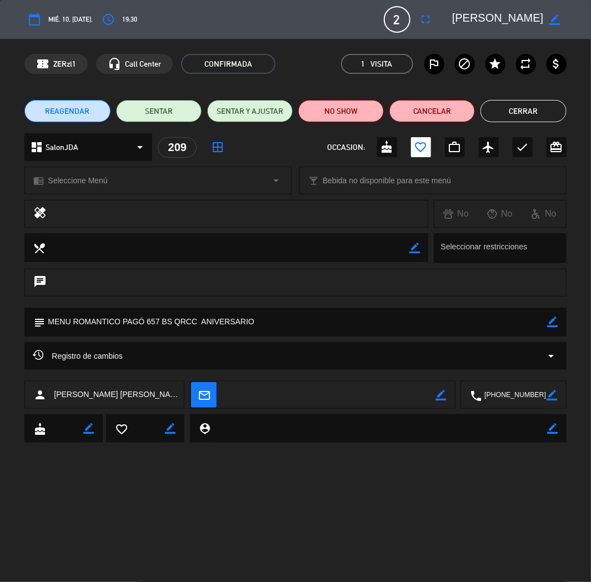
click at [519, 112] on button "Cerrar" at bounding box center [522, 111] width 85 height 22
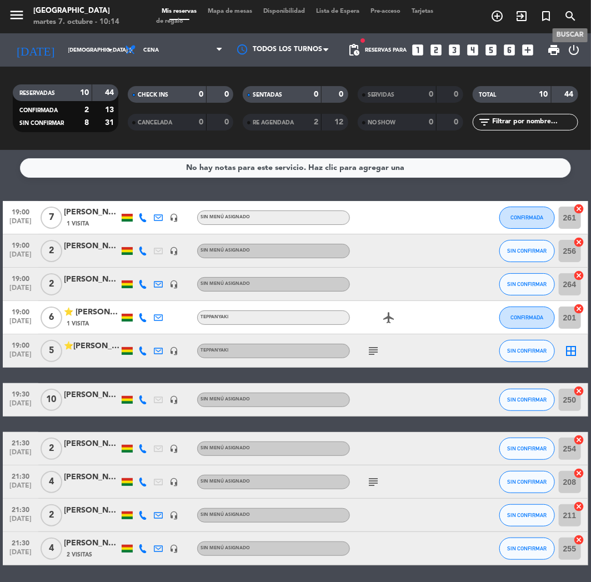
click at [567, 11] on icon "search" at bounding box center [569, 15] width 13 height 13
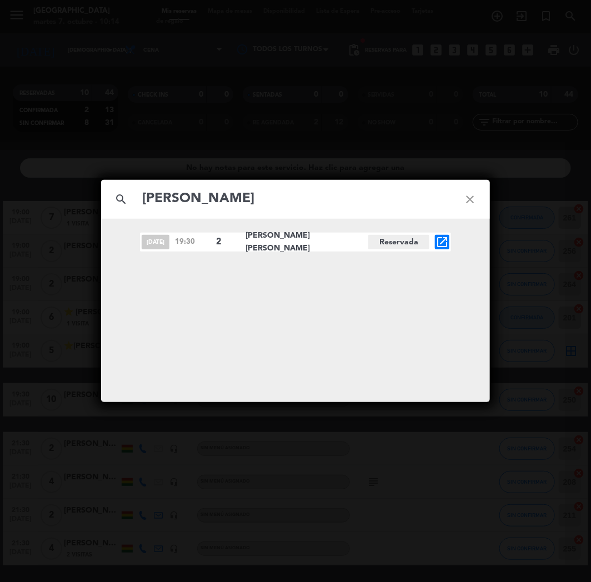
click at [149, 200] on input "[PERSON_NAME]" at bounding box center [295, 199] width 309 height 23
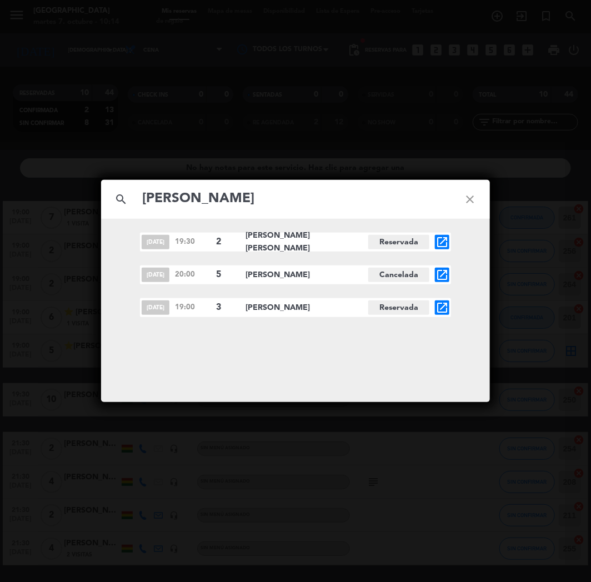
click at [259, 209] on input "[PERSON_NAME]" at bounding box center [295, 199] width 309 height 23
type input "[PERSON_NAME]"
click at [444, 309] on icon "open_in_new" at bounding box center [441, 307] width 13 height 13
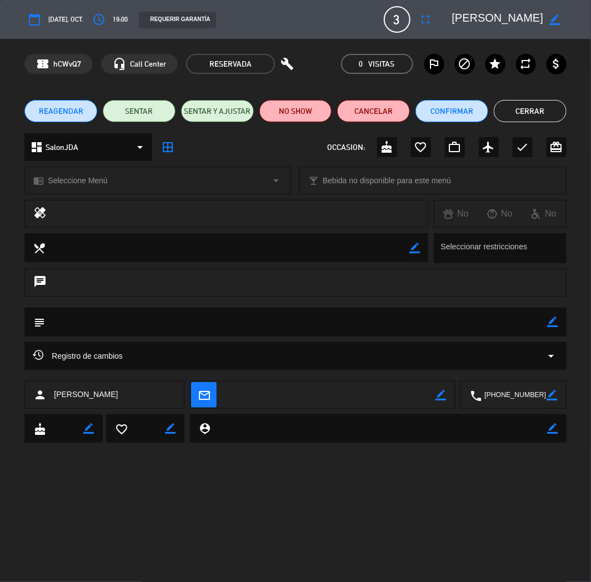
click at [556, 322] on icon "border_color" at bounding box center [552, 321] width 11 height 11
click at [512, 318] on textarea at bounding box center [296, 322] width 502 height 28
type textarea "CUMPLE"
click at [548, 322] on icon at bounding box center [552, 321] width 11 height 11
click at [452, 112] on button "Confirmar" at bounding box center [451, 111] width 73 height 22
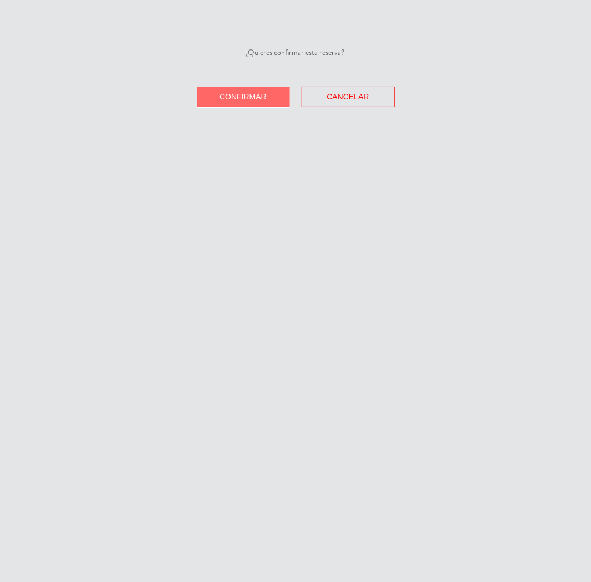
click at [452, 112] on div "¿Quieres confirmar esta reserva? Confirmar Cancelar" at bounding box center [295, 291] width 591 height 582
click at [270, 102] on button "Confirmar" at bounding box center [243, 97] width 93 height 21
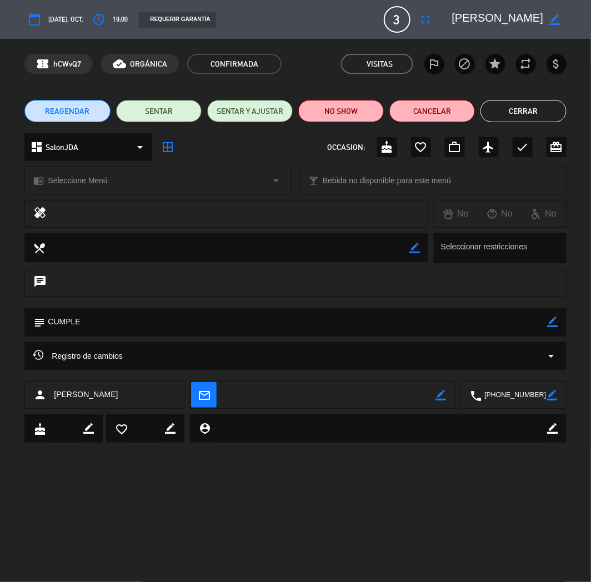
drag, startPoint x: 537, startPoint y: 112, endPoint x: 528, endPoint y: 112, distance: 8.9
click at [537, 112] on button "Cerrar" at bounding box center [522, 111] width 85 height 22
